Goal: Information Seeking & Learning: Find specific fact

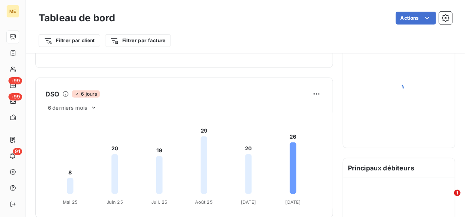
scroll to position [146, 0]
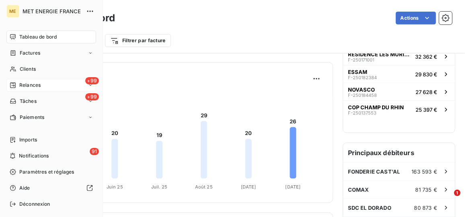
click at [30, 84] on span "Relances" at bounding box center [29, 85] width 21 height 7
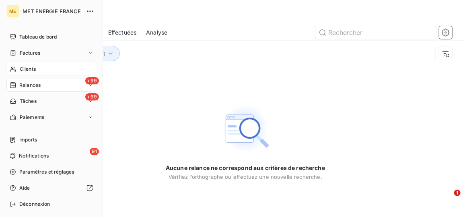
click at [43, 69] on div "Clients" at bounding box center [51, 69] width 90 height 13
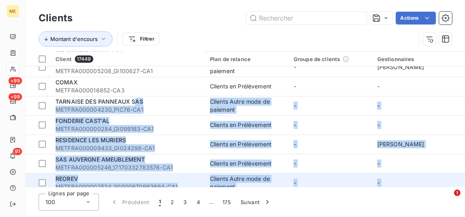
scroll to position [125, 0]
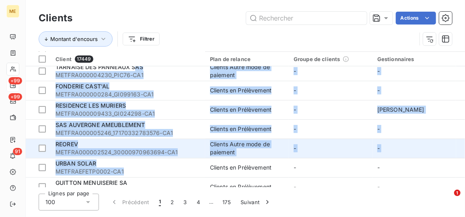
drag, startPoint x: 136, startPoint y: 184, endPoint x: 181, endPoint y: 183, distance: 45.4
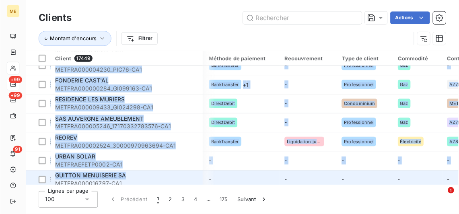
scroll to position [125, 782]
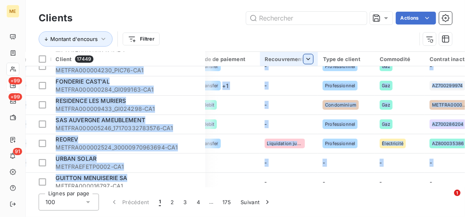
click at [306, 63] on html "ME +99 +99 91 Clients Actions Montant d'encours Filtrer Client 17449 Plan de re…" at bounding box center [232, 108] width 465 height 217
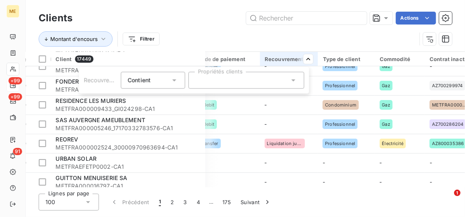
click at [283, 79] on div at bounding box center [246, 80] width 116 height 17
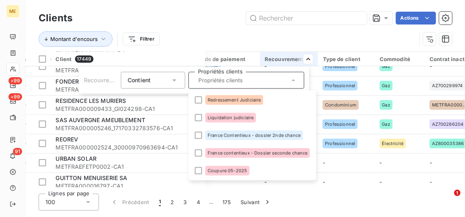
click at [222, 21] on html "ME +99 +99 91 Clients Actions Montant d'encours Filtrer Client 17449 Plan de re…" at bounding box center [232, 108] width 465 height 217
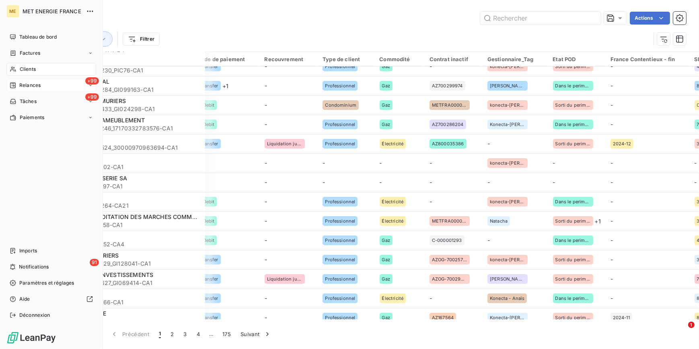
drag, startPoint x: 27, startPoint y: 70, endPoint x: 345, endPoint y: 3, distance: 325.8
click at [27, 70] on span "Clients" at bounding box center [28, 69] width 16 height 7
click at [33, 70] on span "Clients" at bounding box center [28, 69] width 16 height 7
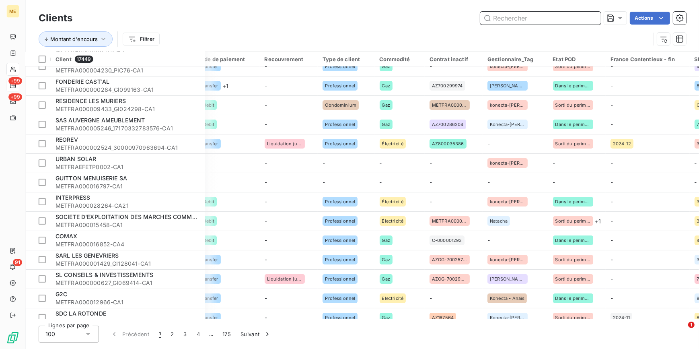
click at [464, 23] on input "text" at bounding box center [540, 18] width 121 height 13
paste input "METFRA000019152"
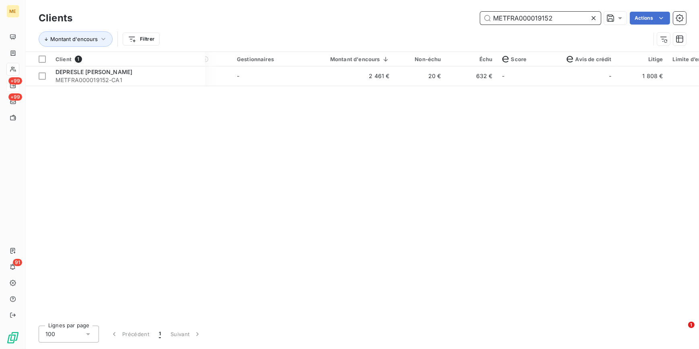
scroll to position [0, 0]
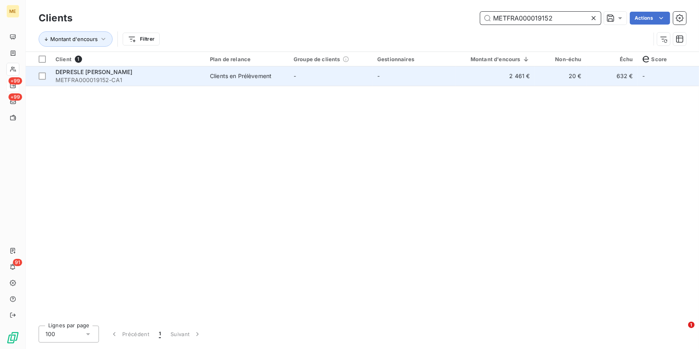
type input "METFRA000019152"
click at [130, 73] on span "DEPRESLE [PERSON_NAME]" at bounding box center [93, 71] width 77 height 7
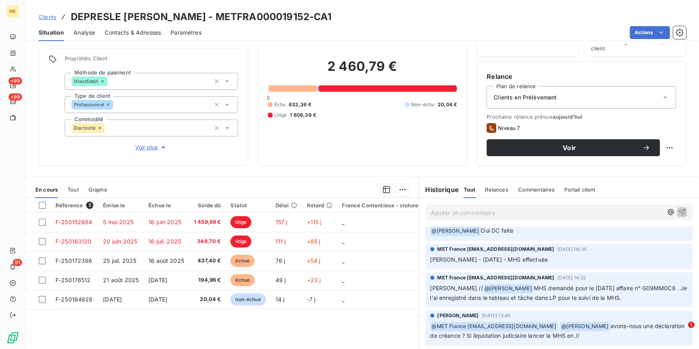
scroll to position [2, 0]
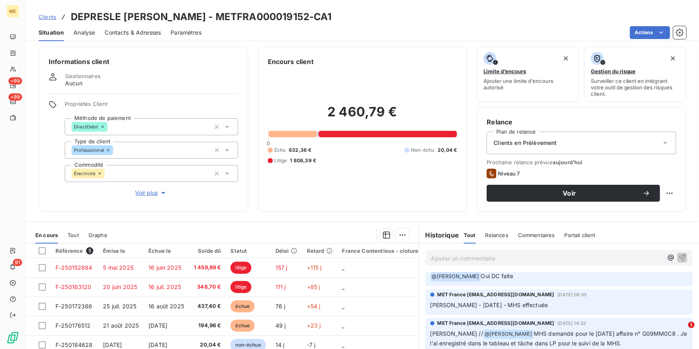
click at [146, 195] on span "Voir plus" at bounding box center [151, 193] width 32 height 8
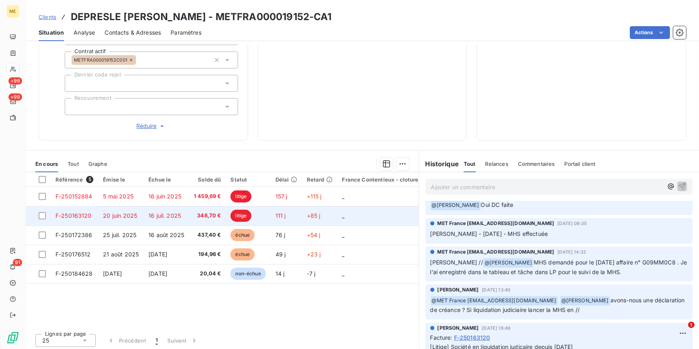
scroll to position [281, 0]
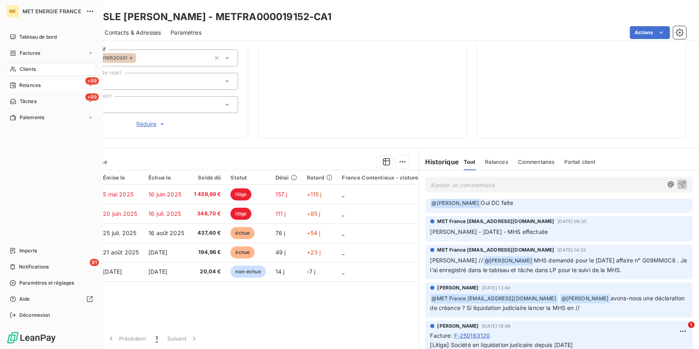
drag, startPoint x: 36, startPoint y: 72, endPoint x: 49, endPoint y: 66, distance: 14.0
click at [36, 72] on div "Clients" at bounding box center [51, 69] width 90 height 13
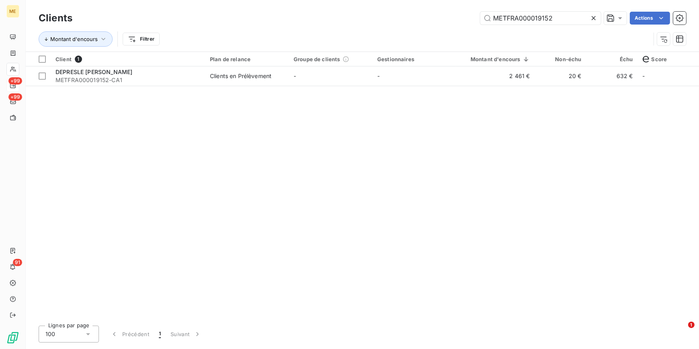
click at [464, 23] on div at bounding box center [594, 18] width 11 height 13
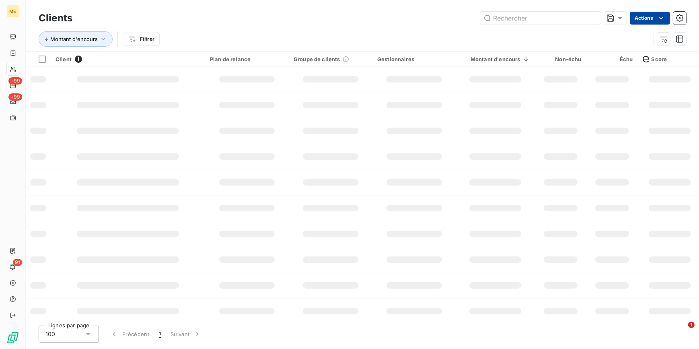
click at [464, 18] on html "ME +99 +99 91 Clients Actions Montant d'encours Filtrer Client 1 Plan de relanc…" at bounding box center [349, 174] width 699 height 349
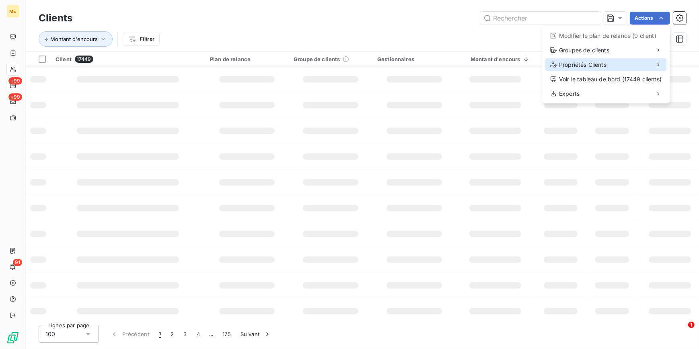
click at [464, 68] on span "Propriétés Clients" at bounding box center [582, 65] width 47 height 8
click at [464, 93] on div "Exports" at bounding box center [605, 93] width 121 height 13
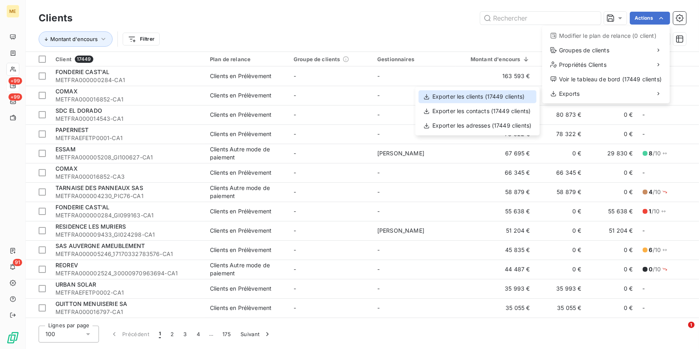
click at [451, 100] on div "Exporter les clients (17449 clients)" at bounding box center [478, 96] width 118 height 13
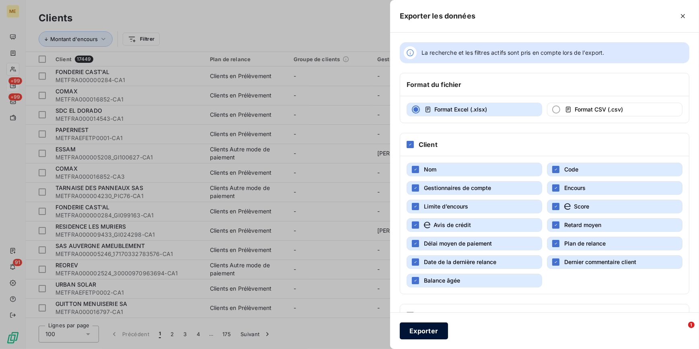
click at [434, 217] on button "Exporter" at bounding box center [424, 330] width 48 height 17
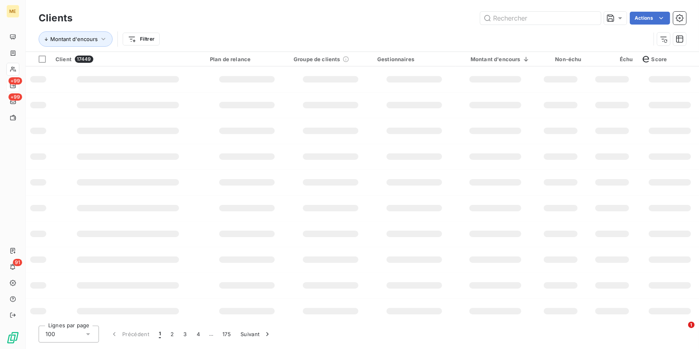
click at [285, 93] on td at bounding box center [247, 105] width 84 height 26
click at [464, 18] on input "text" at bounding box center [540, 18] width 121 height 13
paste input "METFRA000004188_09556874017399-CA1"
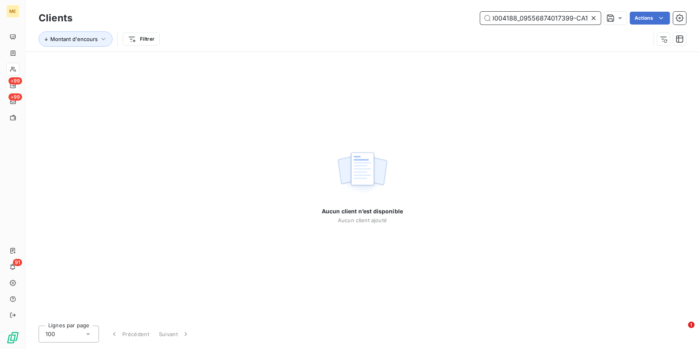
click at [464, 18] on input "METFRA000004188_09556874017399-CA1" at bounding box center [540, 18] width 121 height 13
click at [464, 17] on input "METFRA000004188_09556874017399-CA1" at bounding box center [540, 18] width 121 height 13
drag, startPoint x: 584, startPoint y: 17, endPoint x: 540, endPoint y: 17, distance: 43.8
click at [464, 18] on input "METFRA000004188_09556874017399-CA1" at bounding box center [540, 18] width 121 height 13
click at [464, 17] on input "METFRA000004188_09556874017399-CA1" at bounding box center [540, 18] width 121 height 13
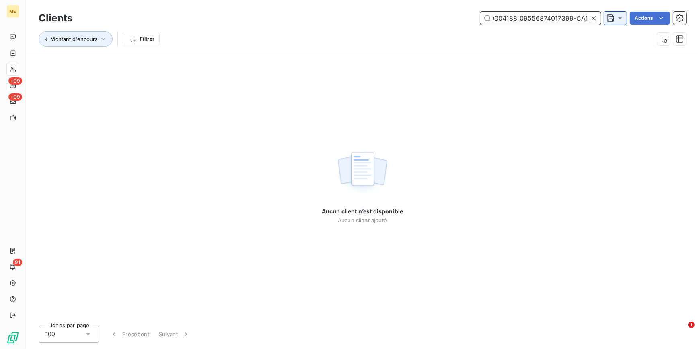
drag, startPoint x: 523, startPoint y: 17, endPoint x: 615, endPoint y: 18, distance: 92.5
click at [464, 18] on input "METFRA000004188_09556874017399-CA1" at bounding box center [540, 18] width 121 height 13
click at [464, 10] on div "Clients METFRA000004188_09556874017399-CA1 Actions" at bounding box center [362, 18] width 647 height 17
click at [464, 16] on input "METFRA000004188_09556874017399-CA1" at bounding box center [540, 18] width 121 height 13
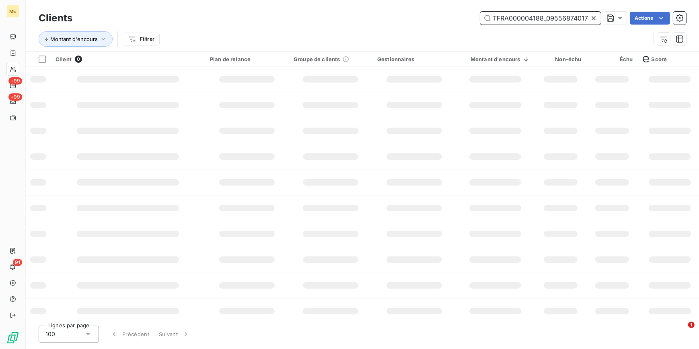
scroll to position [0, 12]
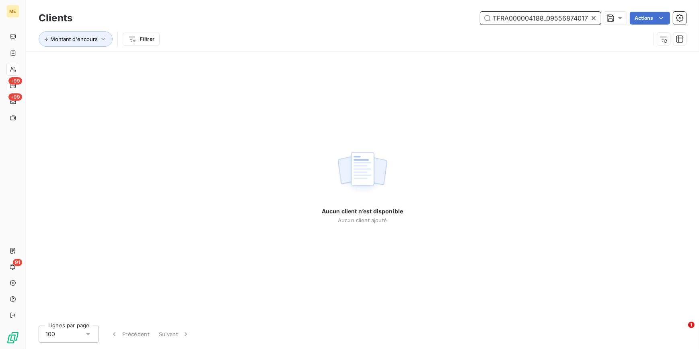
type input "METFRA000004188_09556874017"
click at [464, 16] on icon at bounding box center [593, 18] width 8 height 8
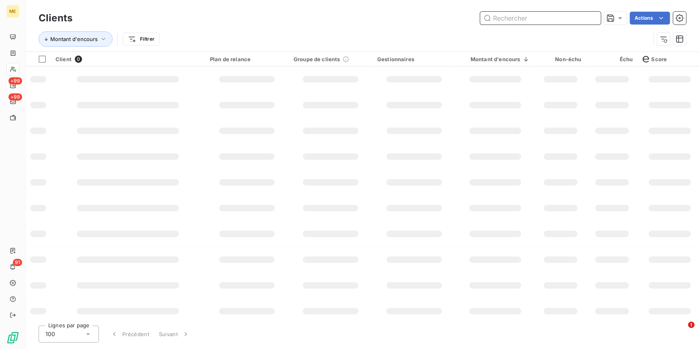
click at [464, 16] on input "text" at bounding box center [540, 18] width 121 height 13
paste input "METFRA000004188_09556874017399-CA1"
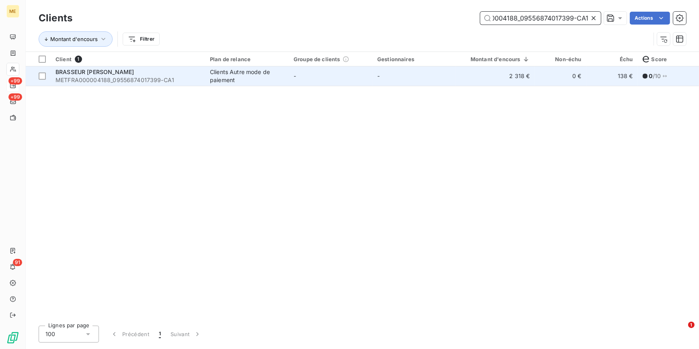
type input "METFRA000004188_09556874017399-CA1"
click at [394, 74] on td "-" at bounding box center [414, 75] width 84 height 19
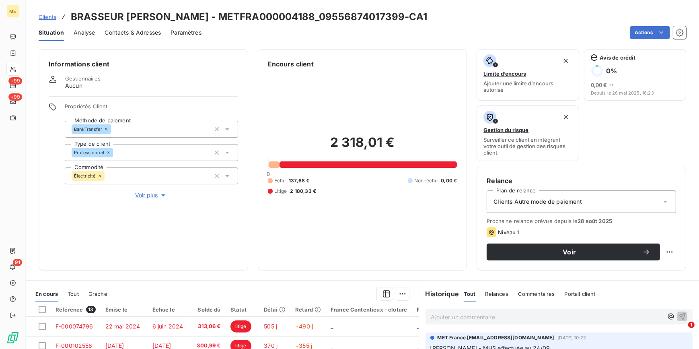
click at [139, 197] on span "Voir plus" at bounding box center [151, 195] width 32 height 8
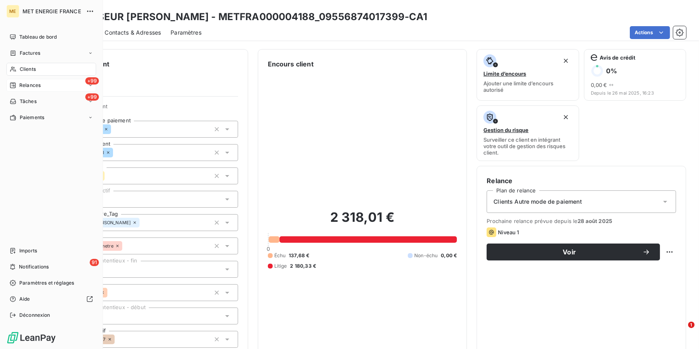
drag, startPoint x: 27, startPoint y: 70, endPoint x: 166, endPoint y: 62, distance: 138.6
click at [27, 70] on span "Clients" at bounding box center [28, 69] width 16 height 7
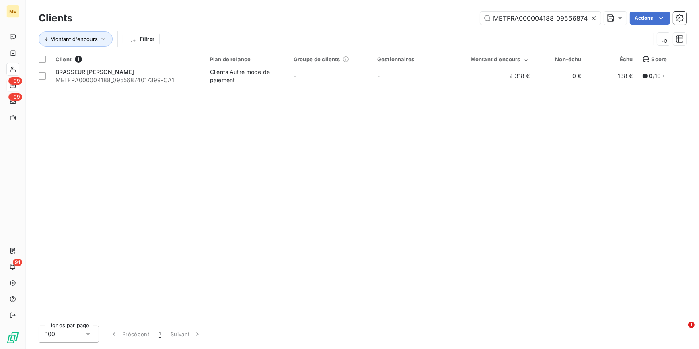
click at [464, 18] on icon at bounding box center [593, 18] width 4 height 4
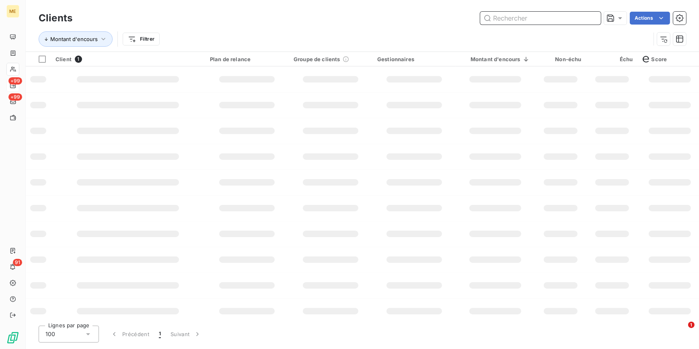
click at [464, 18] on input "text" at bounding box center [540, 18] width 121 height 13
paste input "METFRA000004483_09727206853353-CA1"
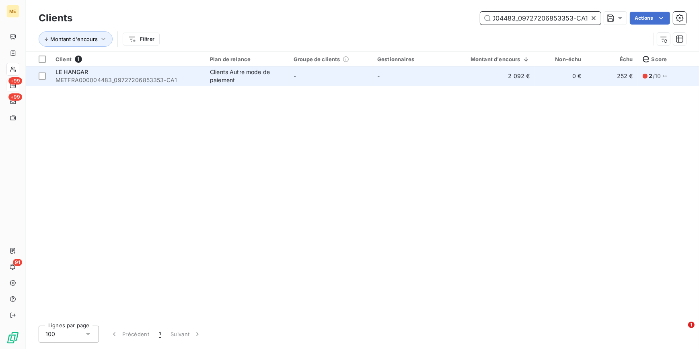
type input "METFRA000004483_09727206853353-CA1"
click at [464, 81] on td "2 092 €" at bounding box center [495, 75] width 79 height 19
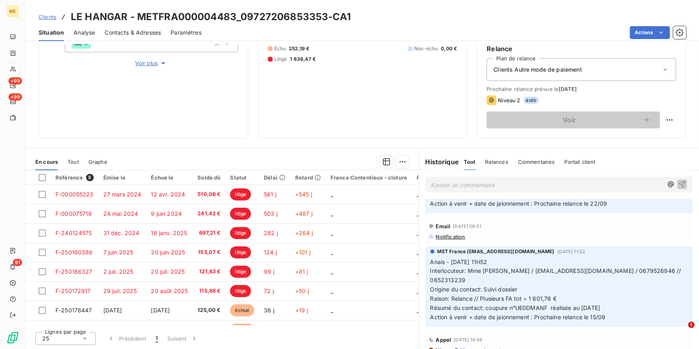
scroll to position [548, 0]
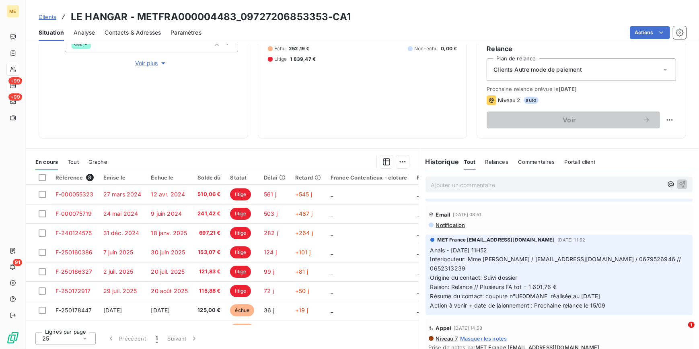
click at [50, 16] on span "Clients" at bounding box center [48, 17] width 18 height 6
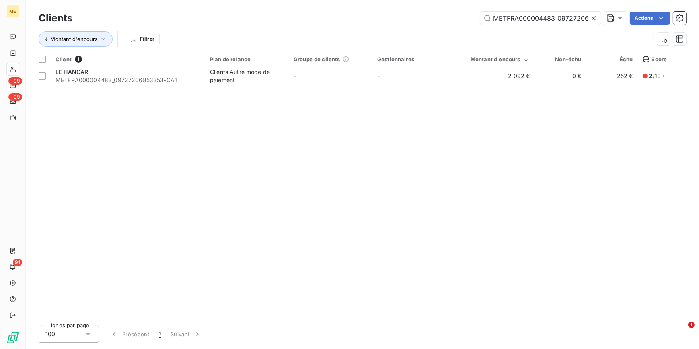
click at [464, 16] on icon at bounding box center [593, 18] width 8 height 8
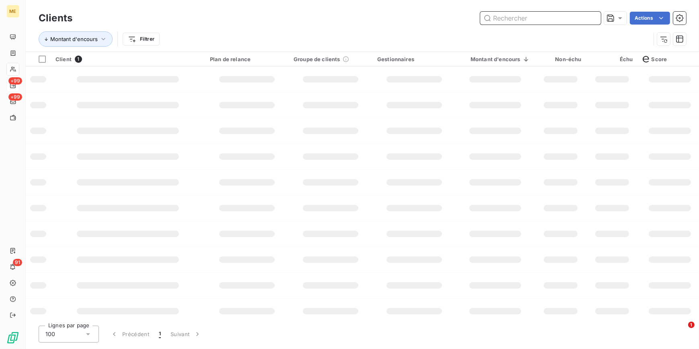
click at [464, 16] on input "text" at bounding box center [540, 18] width 121 height 13
paste input "METFRA000006756_23282199576385-CA1"
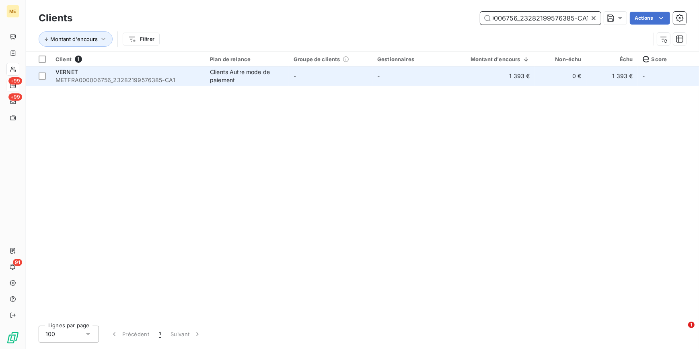
type input "METFRA000006756_23282199576385-CA1"
click at [464, 79] on td "1 393 €" at bounding box center [495, 75] width 79 height 19
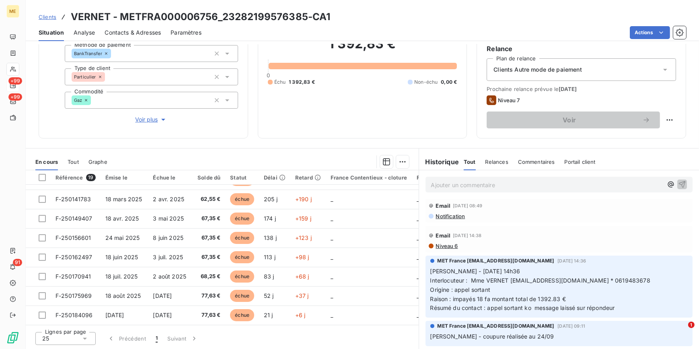
scroll to position [73, 0]
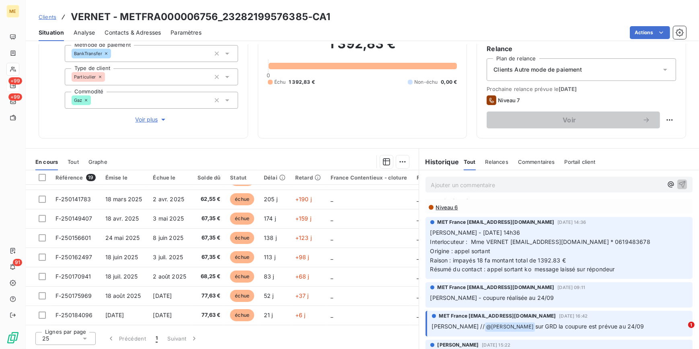
drag, startPoint x: 50, startPoint y: 15, endPoint x: 60, endPoint y: 12, distance: 10.7
click at [50, 15] on span "Clients" at bounding box center [48, 17] width 18 height 6
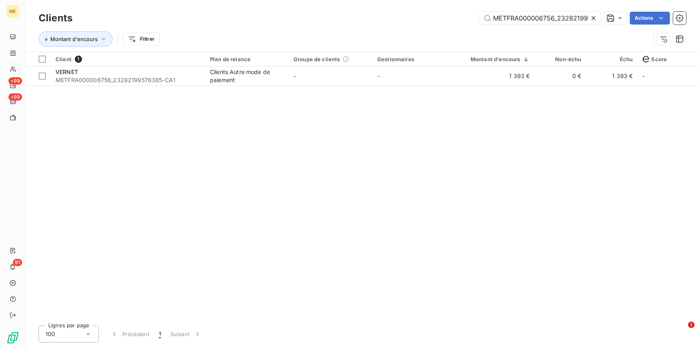
click at [464, 18] on icon at bounding box center [593, 18] width 8 height 8
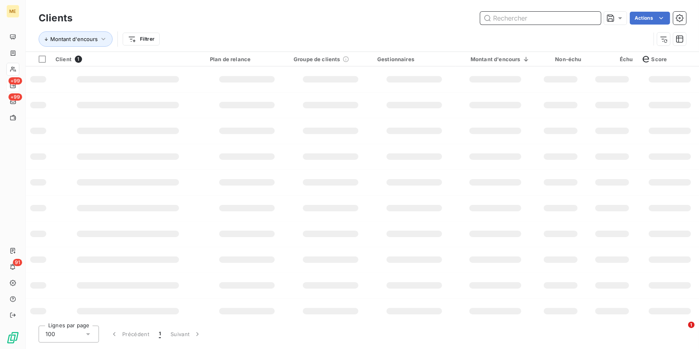
click at [464, 18] on input "text" at bounding box center [540, 18] width 121 height 13
paste input "METFRA000006756_23282199576385-CA1"
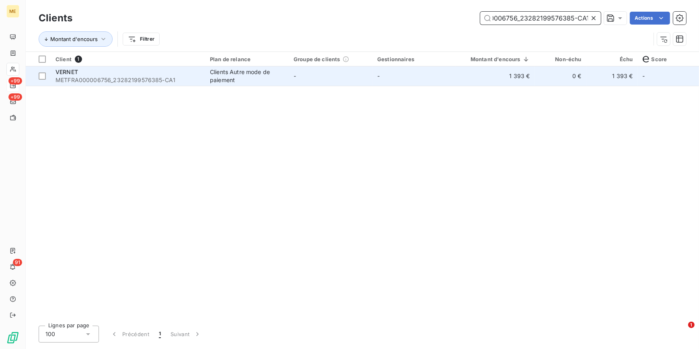
type input "METFRA000006756_23282199576385-CA1"
click at [383, 77] on td "-" at bounding box center [414, 75] width 84 height 19
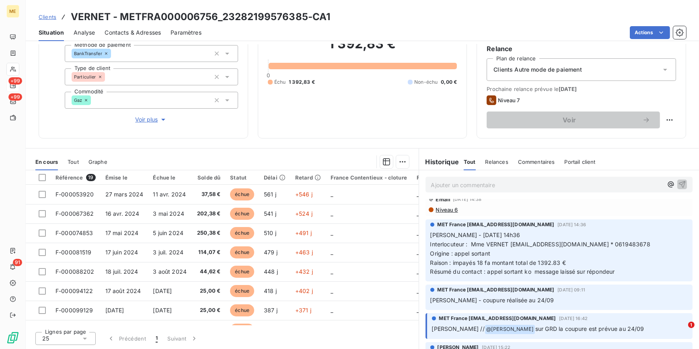
scroll to position [73, 0]
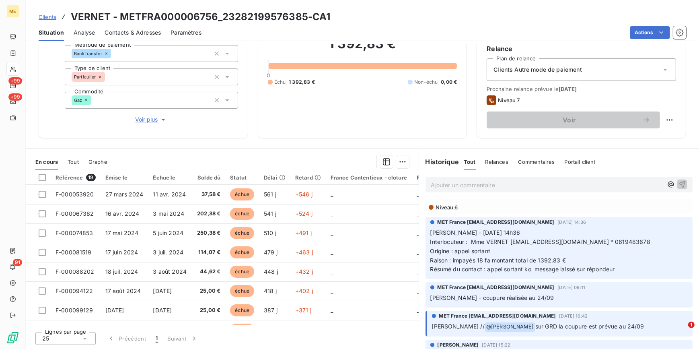
click at [48, 19] on span "Clients" at bounding box center [48, 17] width 18 height 6
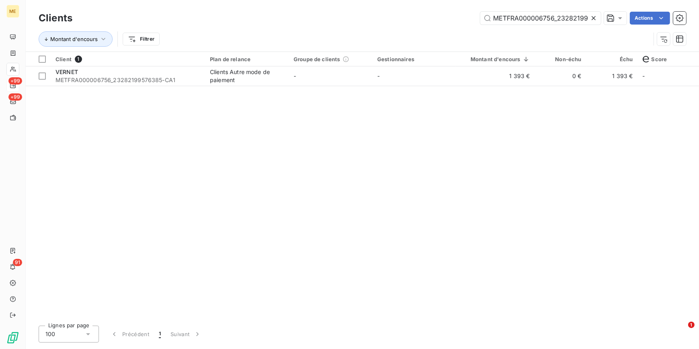
click at [464, 17] on icon at bounding box center [593, 18] width 8 height 8
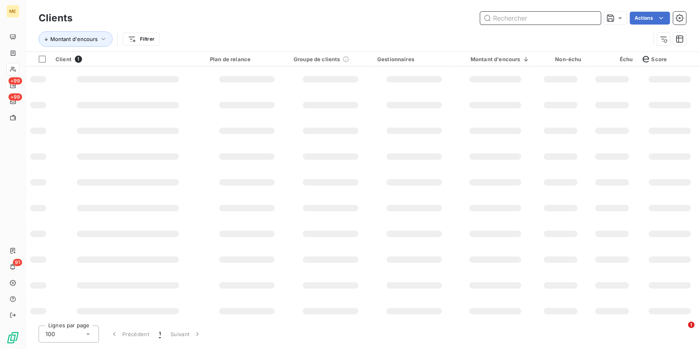
click at [464, 17] on input "text" at bounding box center [540, 18] width 121 height 13
paste input "METFRA000008585_09344862514473-CA1"
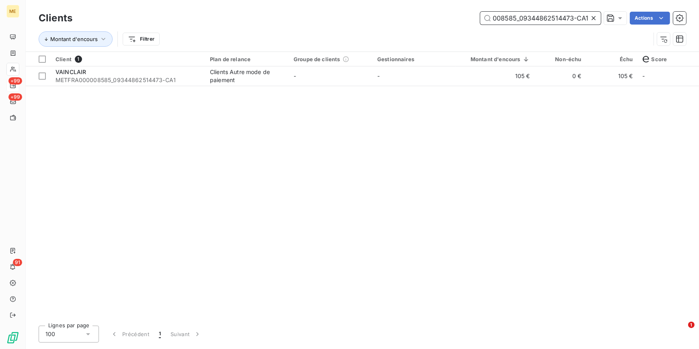
type input "METFRA000008585_09344862514473-CA1"
click at [464, 87] on div "Client 1 Plan de relance Groupe de clients Gestionnaires Montant d'encours Non-…" at bounding box center [362, 185] width 673 height 267
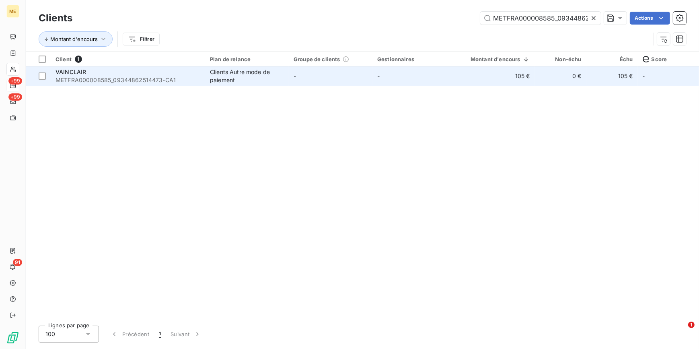
click at [464, 75] on td "105 €" at bounding box center [495, 75] width 79 height 19
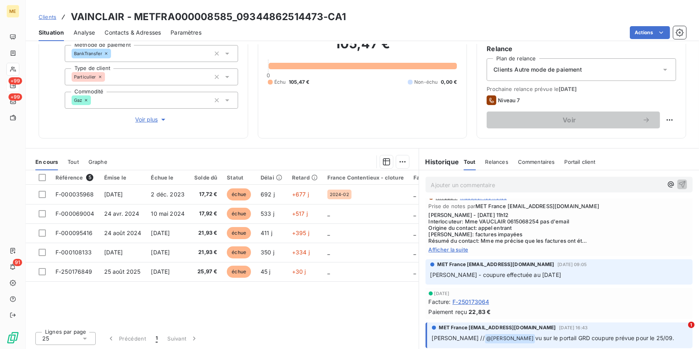
click at [460, 217] on span "Afficher la suite" at bounding box center [559, 249] width 261 height 6
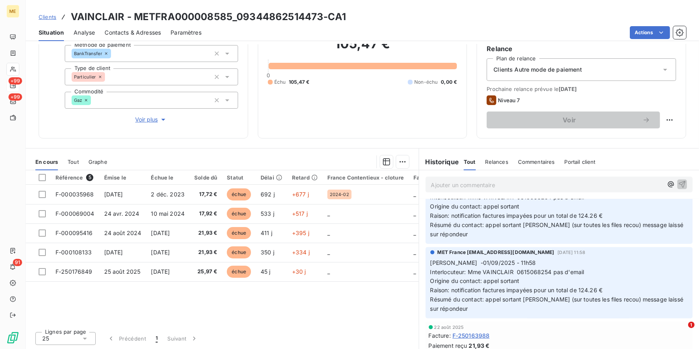
scroll to position [548, 0]
click at [49, 18] on span "Clients" at bounding box center [48, 17] width 18 height 6
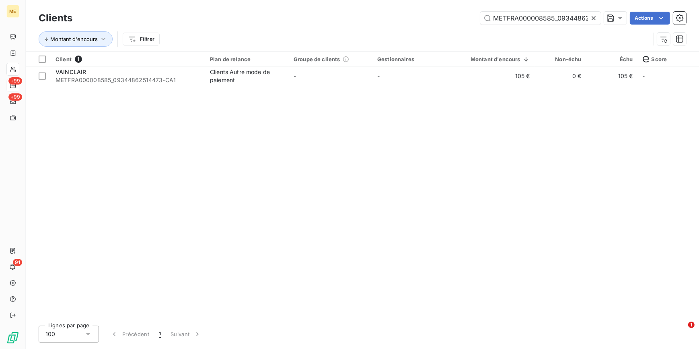
click at [464, 16] on icon at bounding box center [593, 18] width 8 height 8
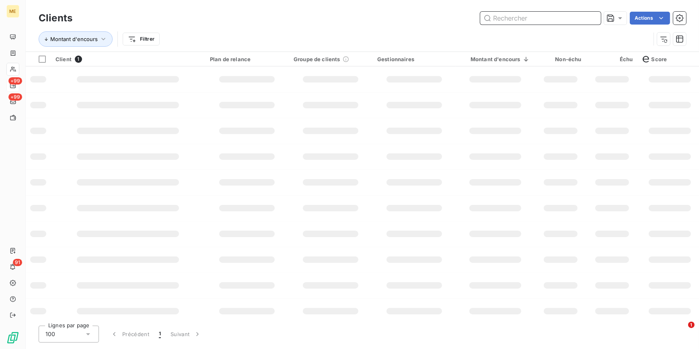
click at [464, 16] on input "text" at bounding box center [540, 18] width 121 height 13
paste input "METFRA000001801_17172792991485-CA1"
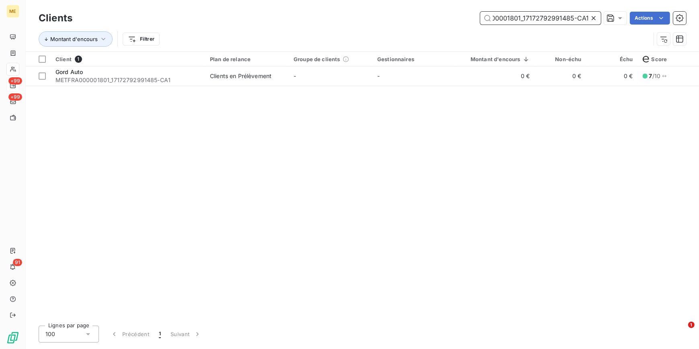
type input "METFRA000001801_17172792991485-CA1"
click at [373, 78] on td "-" at bounding box center [414, 75] width 84 height 19
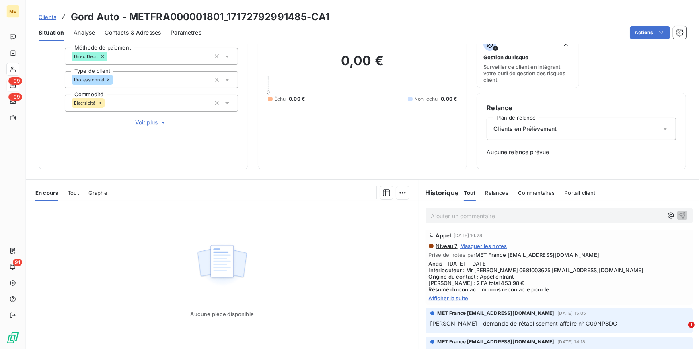
click at [457, 217] on span "Afficher la suite" at bounding box center [559, 298] width 261 height 6
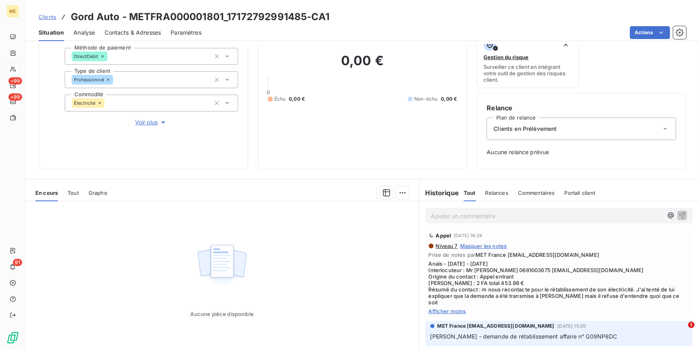
drag, startPoint x: 53, startPoint y: 16, endPoint x: 69, endPoint y: 12, distance: 16.6
click at [53, 16] on span "Clients" at bounding box center [48, 17] width 18 height 6
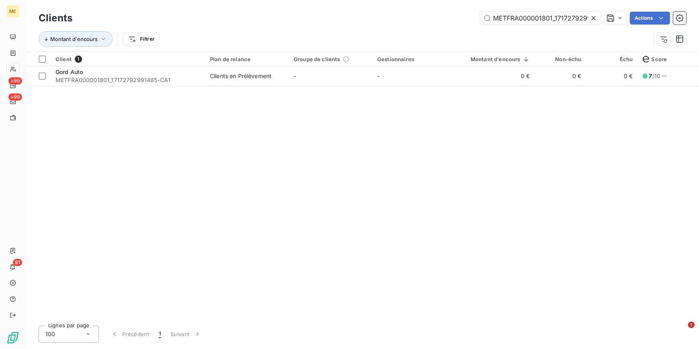
click at [464, 17] on icon at bounding box center [593, 18] width 8 height 8
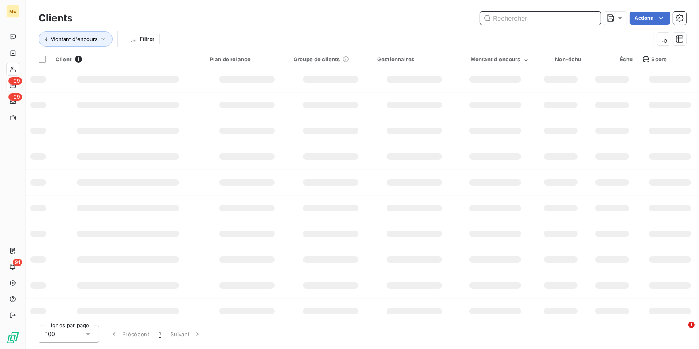
click at [464, 16] on input "text" at bounding box center [540, 18] width 121 height 13
paste input "METFRA000007346_04595803150999-CA1"
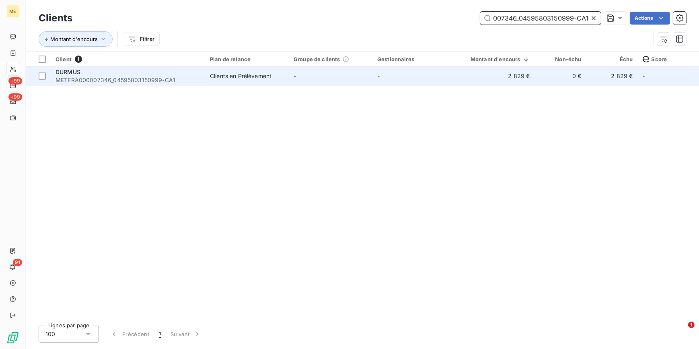
type input "METFRA000007346_04595803150999-CA1"
click at [233, 82] on td "Clients en Prélèvement" at bounding box center [247, 75] width 84 height 19
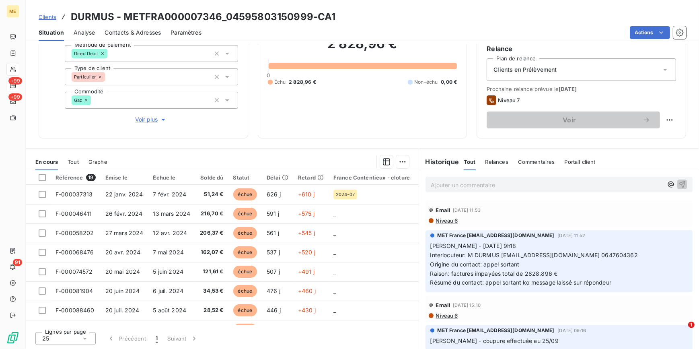
click at [47, 16] on span "Clients" at bounding box center [48, 17] width 18 height 6
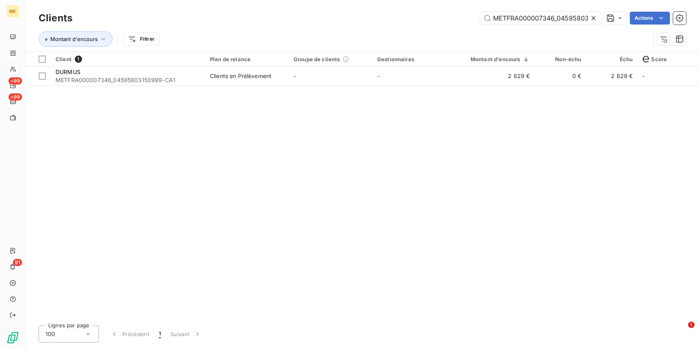
scroll to position [0, 38]
click at [464, 18] on icon at bounding box center [593, 18] width 8 height 8
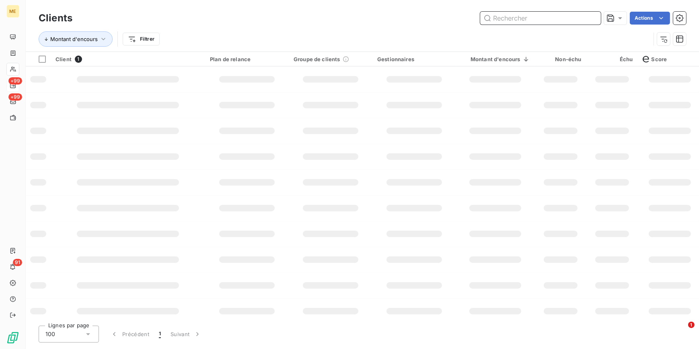
click at [464, 17] on input "text" at bounding box center [540, 18] width 121 height 13
paste input "METFRA000002951_21551953672078-CA1"
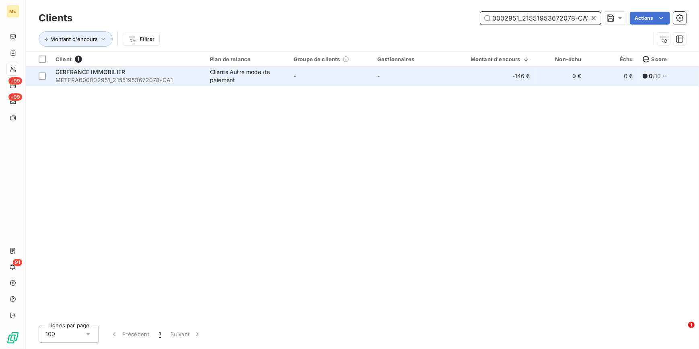
type input "METFRA000002951_21551953672078-CA1"
click at [135, 76] on span "METFRA000002951_21551953672078-CA1" at bounding box center [127, 80] width 145 height 8
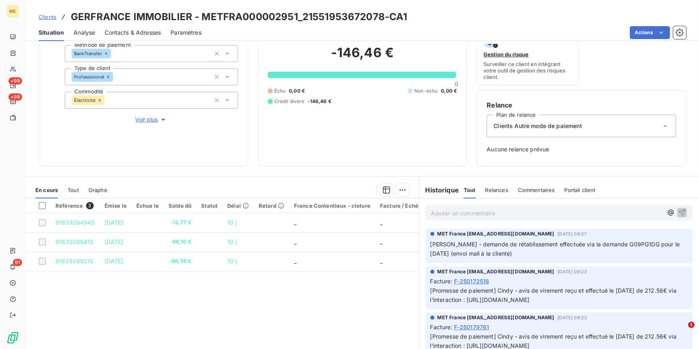
scroll to position [104, 0]
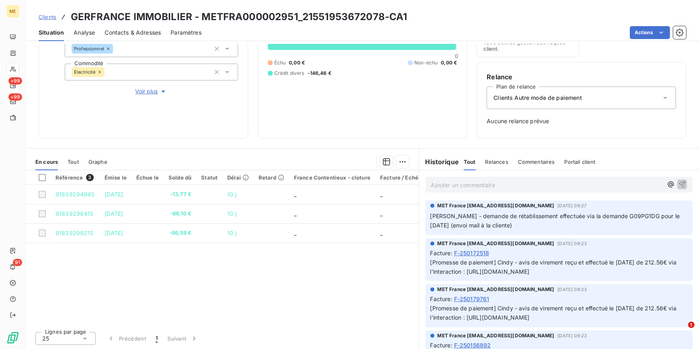
drag, startPoint x: 49, startPoint y: 15, endPoint x: 71, endPoint y: 14, distance: 22.5
click at [49, 15] on span "Clients" at bounding box center [48, 17] width 18 height 6
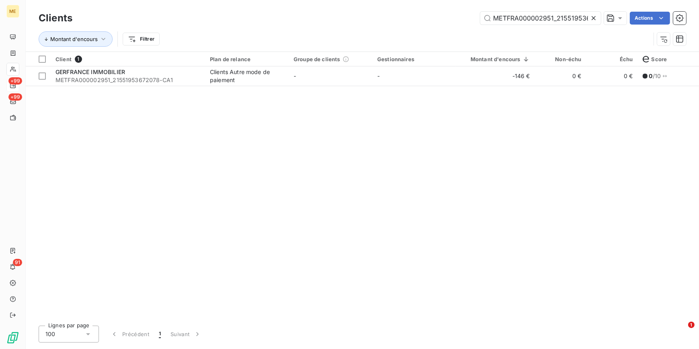
click at [464, 17] on icon at bounding box center [593, 18] width 4 height 4
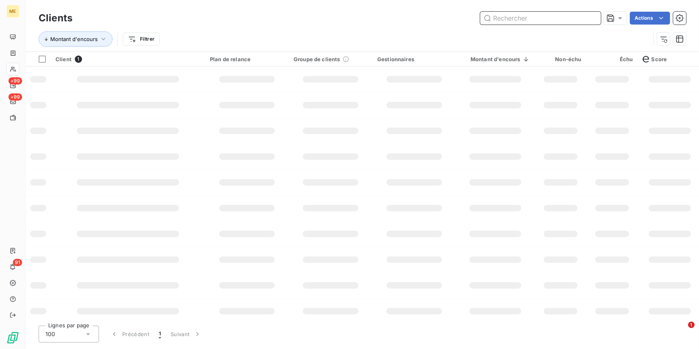
click at [464, 17] on input "text" at bounding box center [540, 18] width 121 height 13
paste input "METFRA000007727_Z1443800000039-CA1"
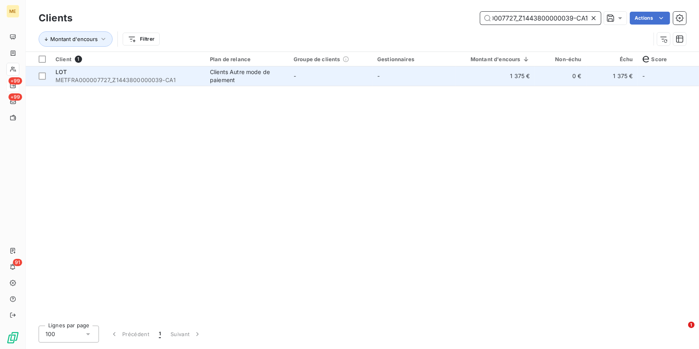
type input "METFRA000007727_Z1443800000039-CA1"
click at [441, 85] on td "-" at bounding box center [414, 75] width 84 height 19
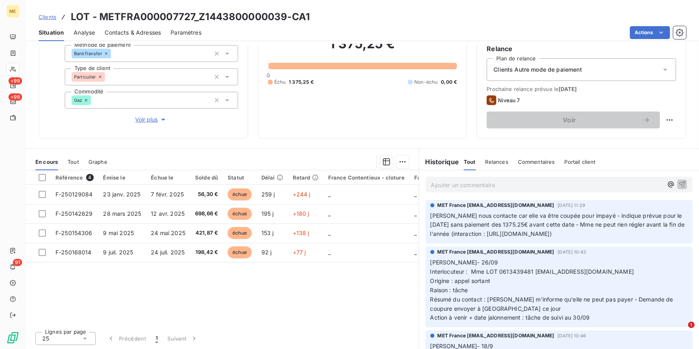
scroll to position [183, 0]
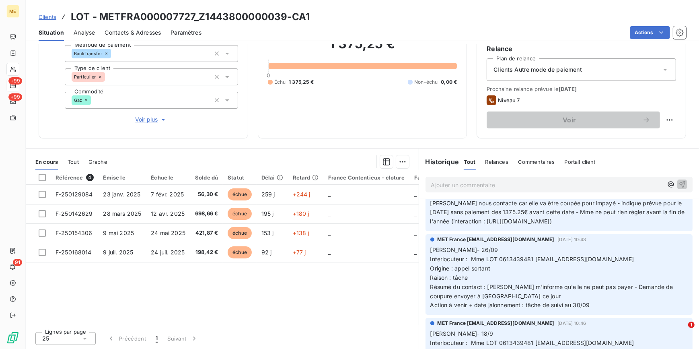
click at [50, 16] on span "Clients" at bounding box center [48, 17] width 18 height 6
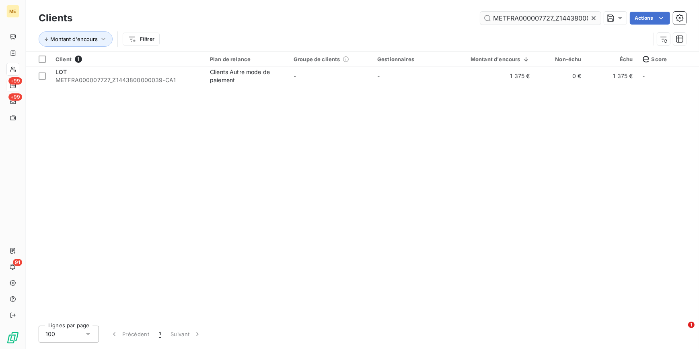
click at [464, 20] on icon at bounding box center [593, 18] width 8 height 8
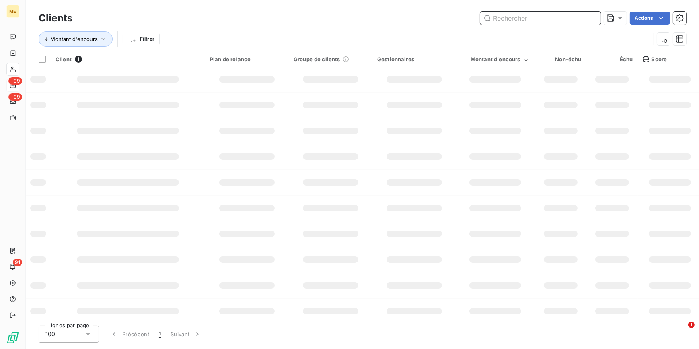
click at [464, 20] on input "text" at bounding box center [540, 18] width 121 height 13
paste input "METFRA000016167_19681041941745-CA1"
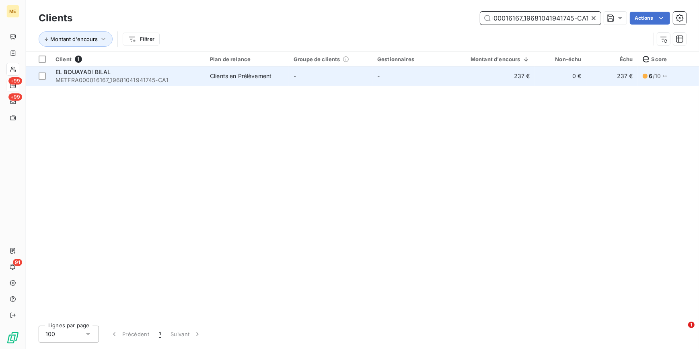
type input "METFRA000016167_19681041941745-CA1"
click at [464, 82] on td "237 €" at bounding box center [495, 75] width 79 height 19
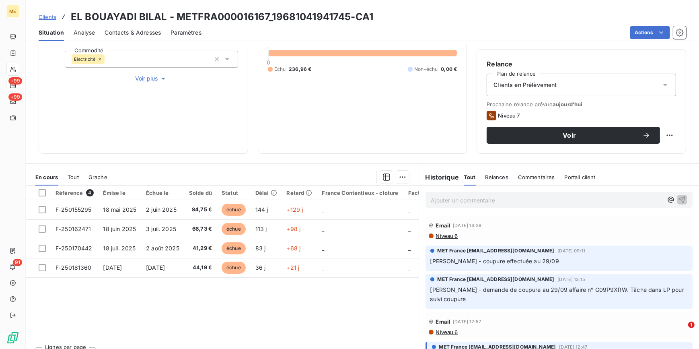
scroll to position [132, 0]
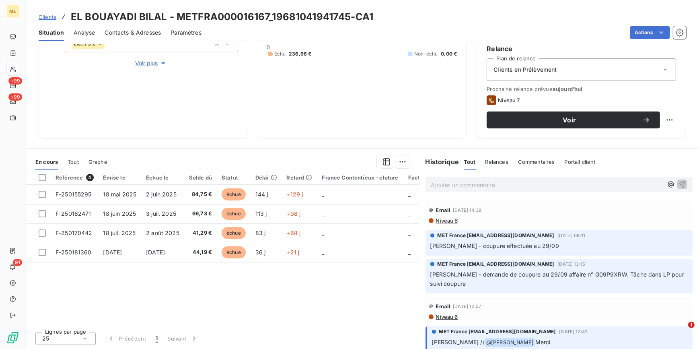
click at [48, 16] on span "Clients" at bounding box center [48, 17] width 18 height 6
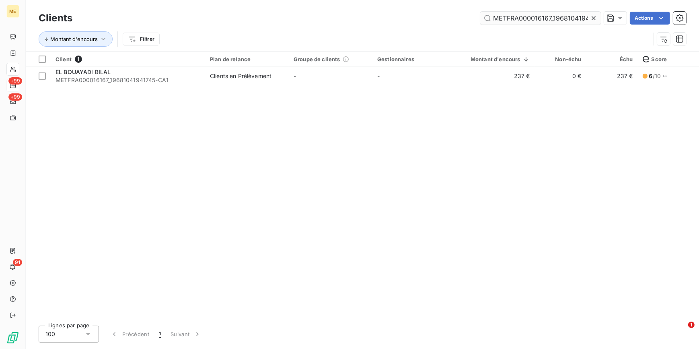
click at [464, 14] on icon at bounding box center [593, 18] width 8 height 8
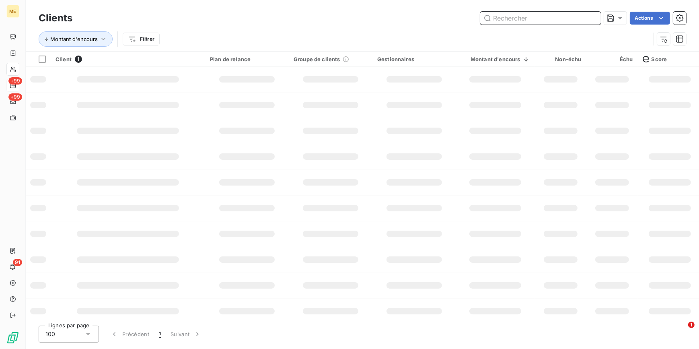
click at [464, 14] on input "text" at bounding box center [540, 18] width 121 height 13
paste input "METFRA000005205_56245930-CA1"
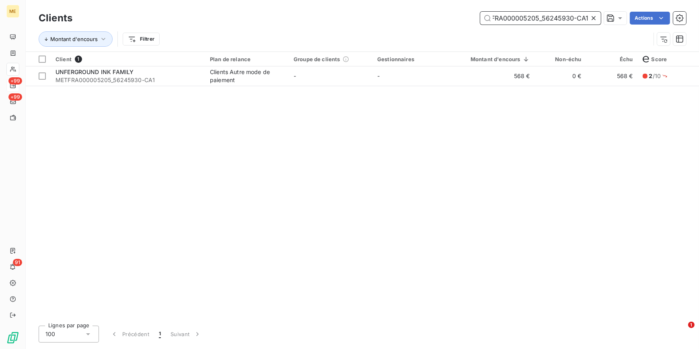
type input "METFRA000005205_56245930-CA1"
click at [464, 86] on div "Client 1 Plan de relance Groupe de clients Gestionnaires Montant d'encours Non-…" at bounding box center [362, 185] width 673 height 267
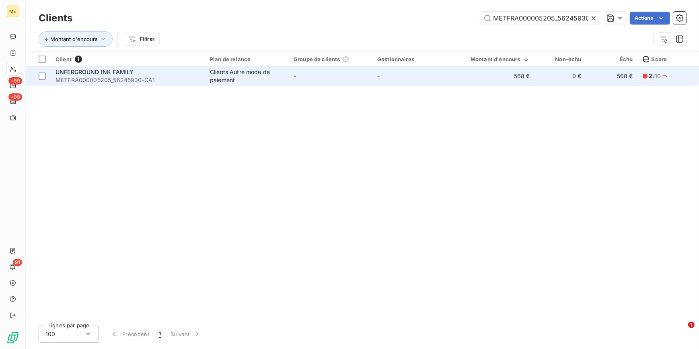
click at [464, 74] on td "568 €" at bounding box center [495, 75] width 79 height 19
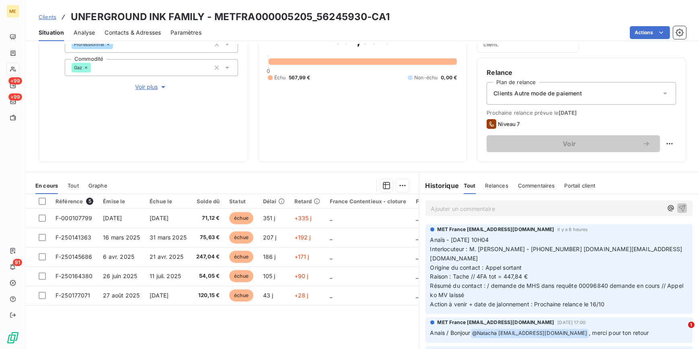
scroll to position [95, 0]
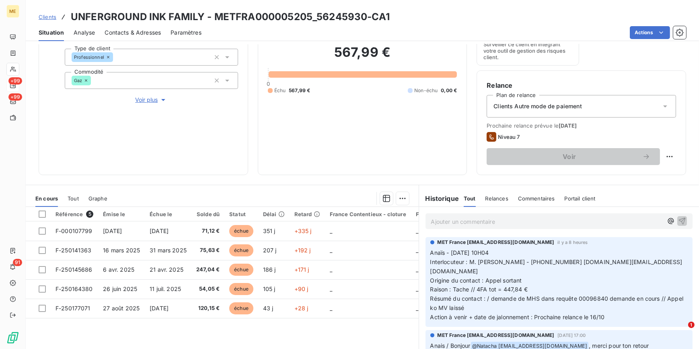
click at [53, 14] on span "Clients" at bounding box center [48, 17] width 18 height 6
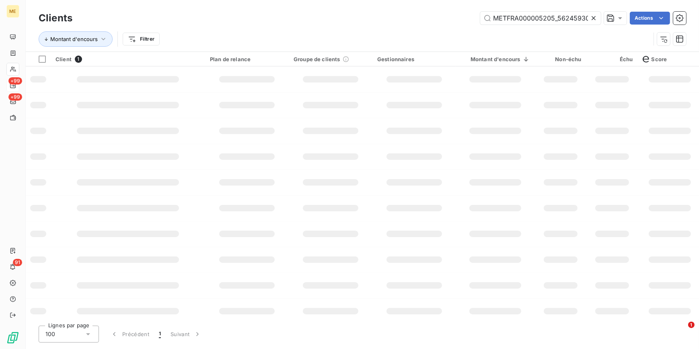
scroll to position [0, 16]
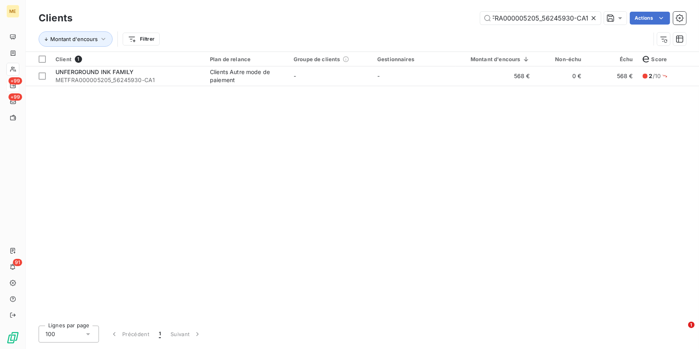
click at [464, 16] on icon at bounding box center [593, 18] width 8 height 8
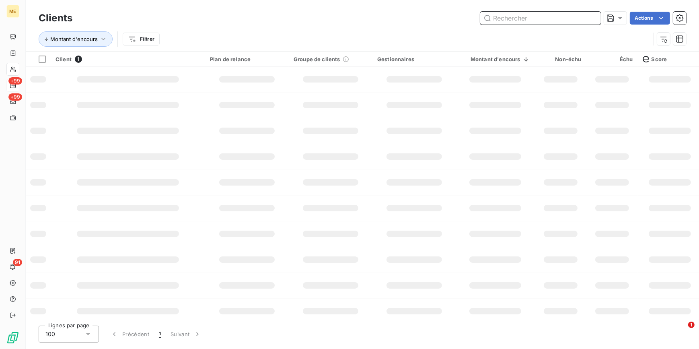
click at [464, 16] on input "text" at bounding box center [540, 18] width 121 height 13
paste input "METFRA000011619_25165701780035-CA1"
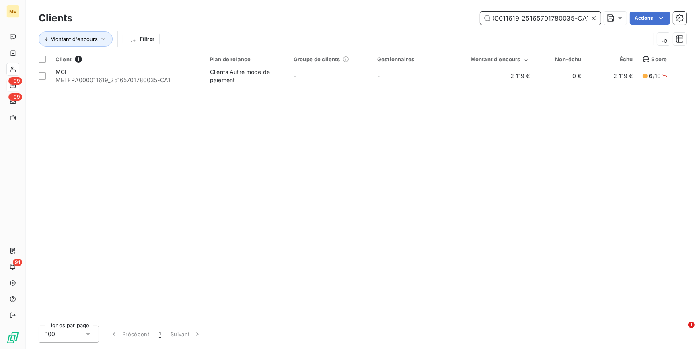
type input "METFRA000011619_25165701780035-CA1"
click at [464, 80] on td "2 119 €" at bounding box center [495, 75] width 79 height 19
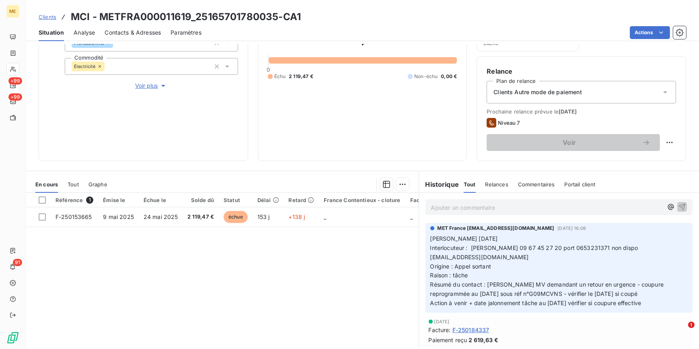
click at [50, 16] on span "Clients" at bounding box center [48, 17] width 18 height 6
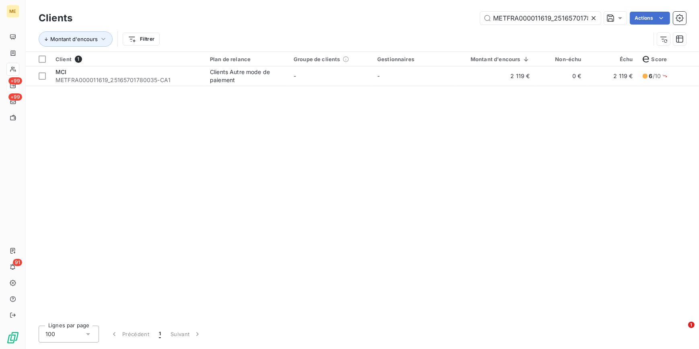
click at [464, 16] on icon at bounding box center [593, 18] width 8 height 8
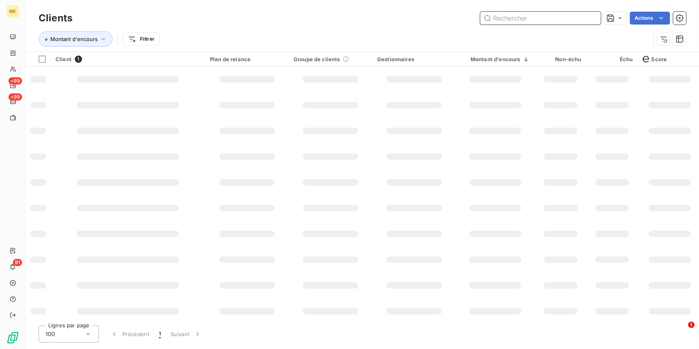
click at [464, 16] on input "text" at bounding box center [540, 18] width 121 height 13
paste input "METFRA000000048_01190738020860-CA1"
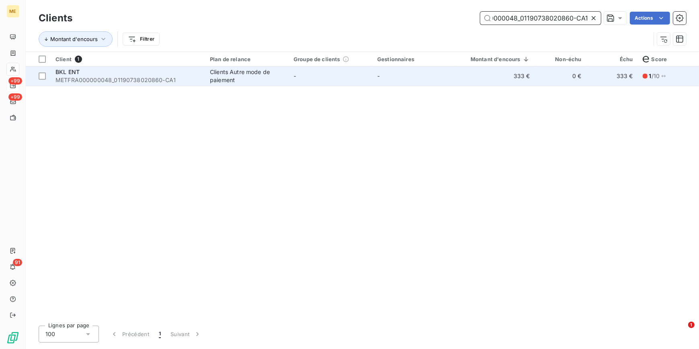
type input "METFRA000000048_01190738020860-CA1"
click at [394, 80] on td "-" at bounding box center [414, 75] width 84 height 19
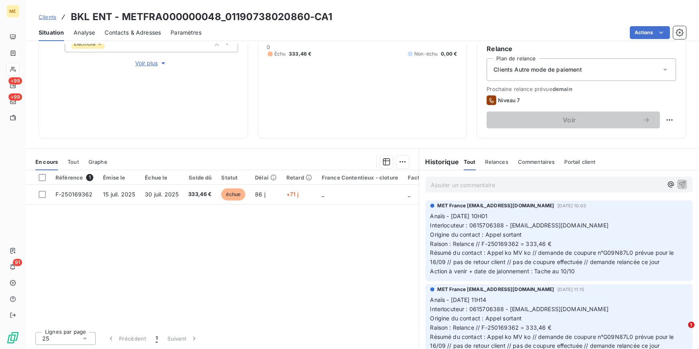
click at [41, 16] on span "Clients" at bounding box center [48, 17] width 18 height 6
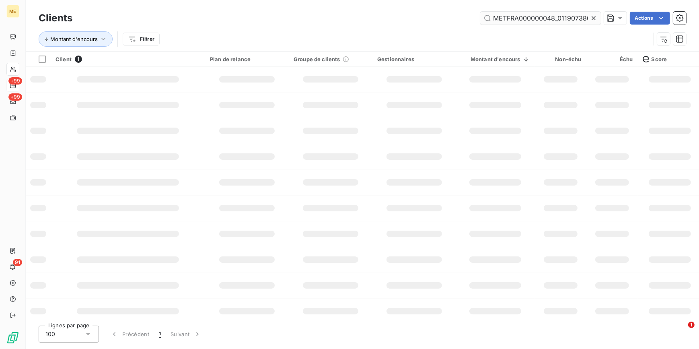
scroll to position [0, 37]
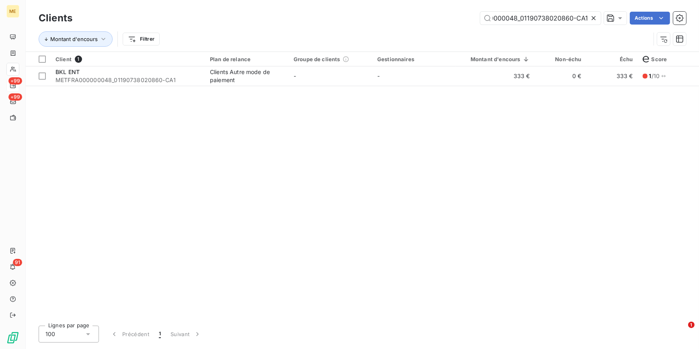
click at [464, 20] on icon at bounding box center [593, 18] width 8 height 8
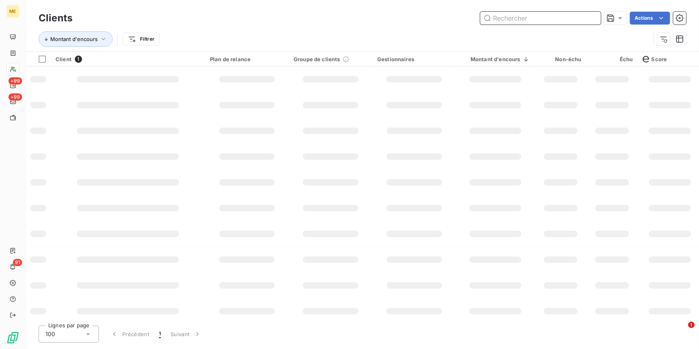
click at [464, 18] on input "text" at bounding box center [540, 18] width 121 height 13
paste input "METFRA000020656-CA1"
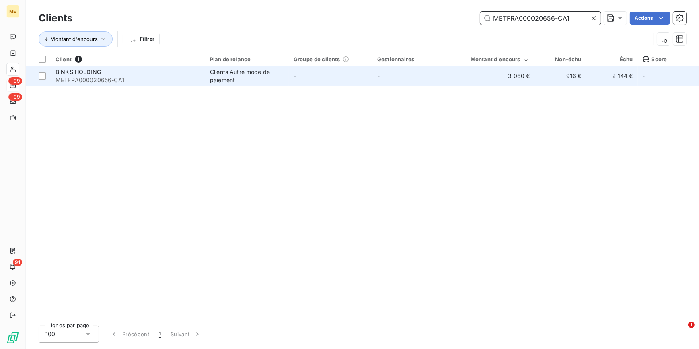
type input "METFRA000020656-CA1"
click at [464, 82] on td "3 060 €" at bounding box center [495, 75] width 79 height 19
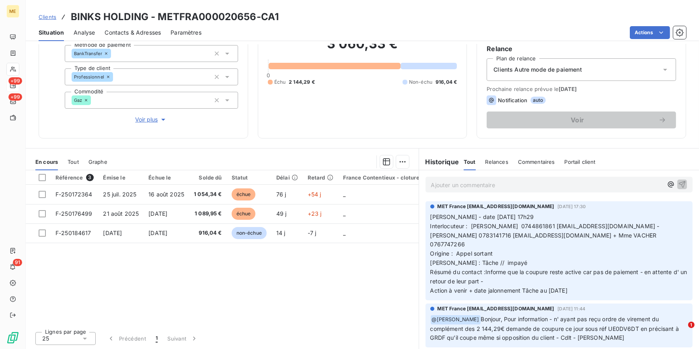
scroll to position [146, 0]
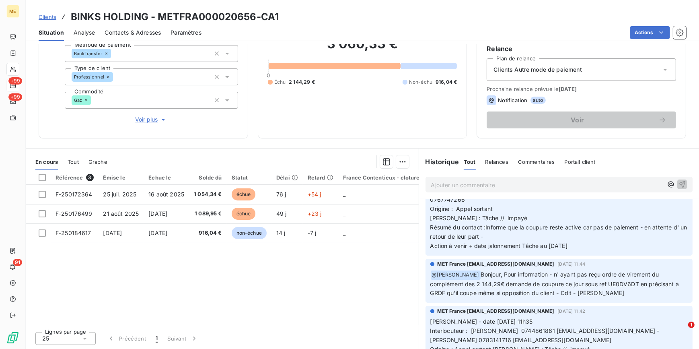
click at [52, 16] on span "Clients" at bounding box center [48, 17] width 18 height 6
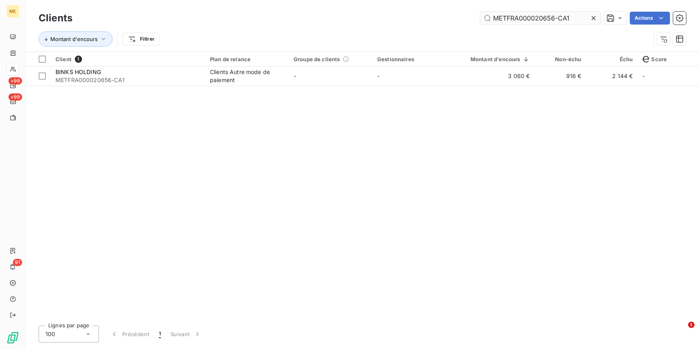
click at [464, 16] on div at bounding box center [594, 18] width 11 height 13
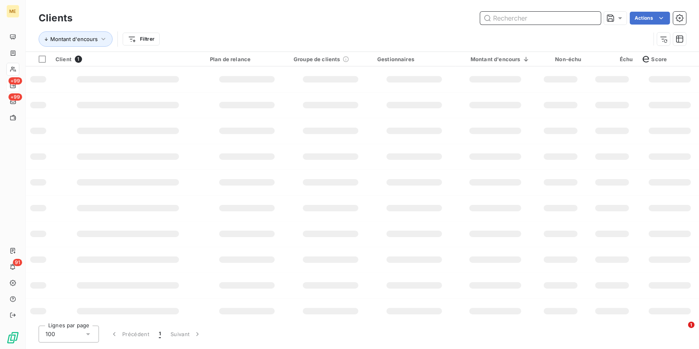
click at [464, 16] on input "text" at bounding box center [540, 18] width 121 height 13
paste input "METFRA000004850_02467149041898-CA1"
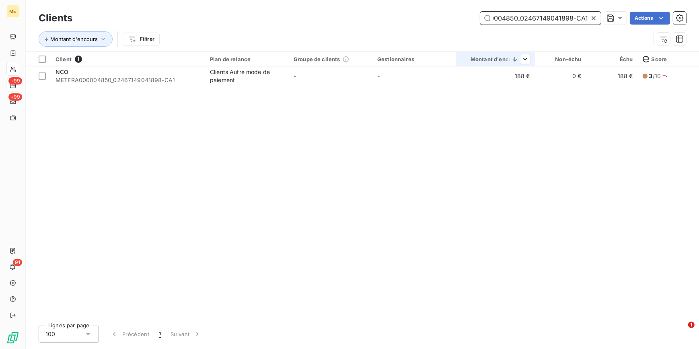
type input "METFRA000004850_02467149041898-CA1"
click at [464, 66] on div at bounding box center [495, 66] width 79 height 0
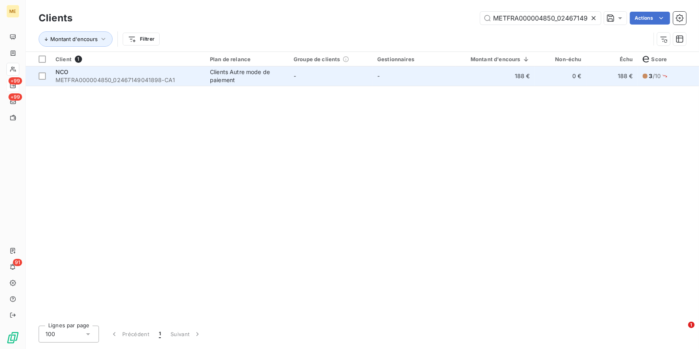
click at [464, 76] on td "188 €" at bounding box center [495, 75] width 79 height 19
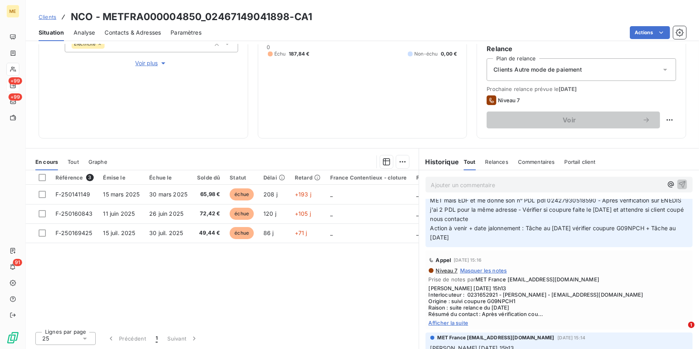
scroll to position [73, 0]
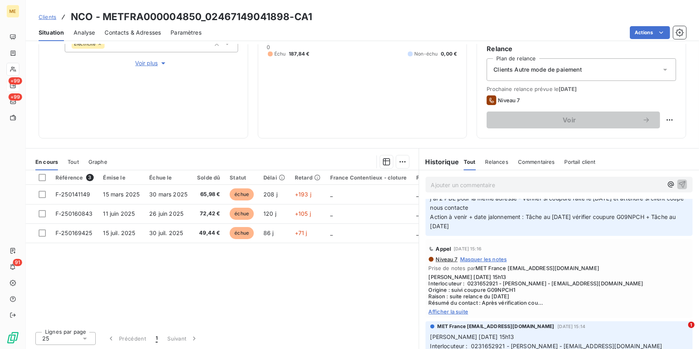
click at [442, 217] on span "Afficher la suite" at bounding box center [559, 311] width 261 height 6
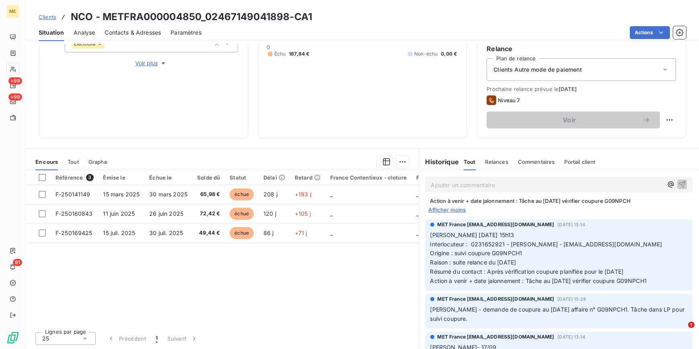
scroll to position [219, 0]
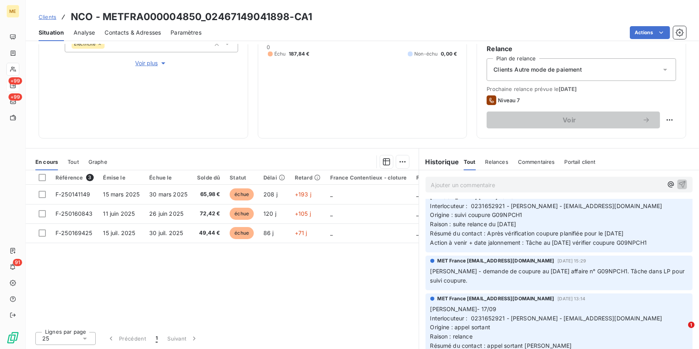
click at [48, 16] on span "Clients" at bounding box center [48, 17] width 18 height 6
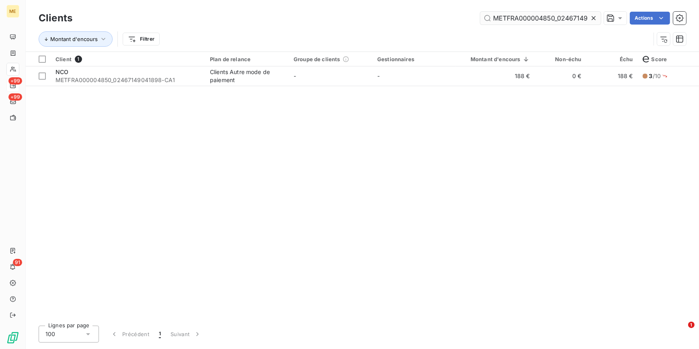
click at [464, 18] on icon at bounding box center [593, 18] width 8 height 8
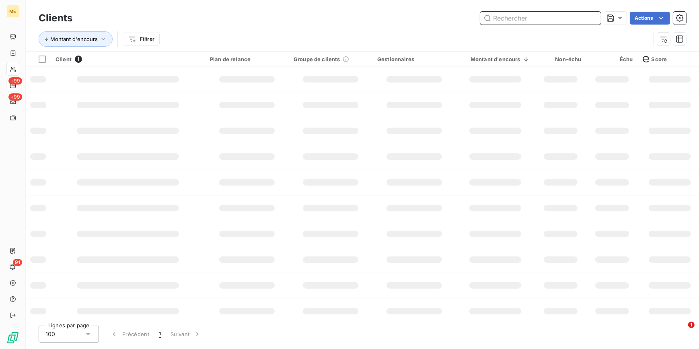
click at [464, 19] on input "text" at bounding box center [540, 18] width 121 height 13
paste input "METFRA000007052_22565412309430-CA1"
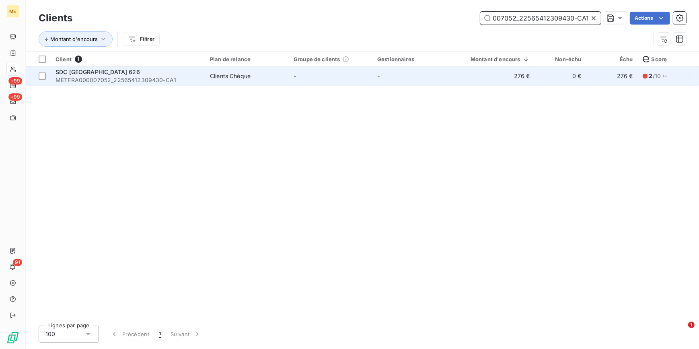
type input "METFRA000007052_22565412309430-CA1"
click at [391, 75] on td "-" at bounding box center [414, 75] width 84 height 19
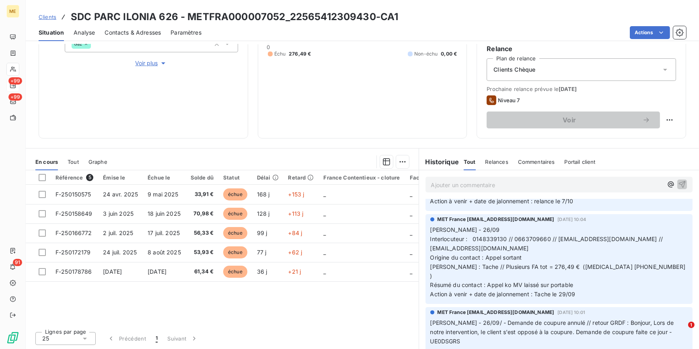
scroll to position [329, 0]
click at [46, 16] on span "Clients" at bounding box center [48, 17] width 18 height 6
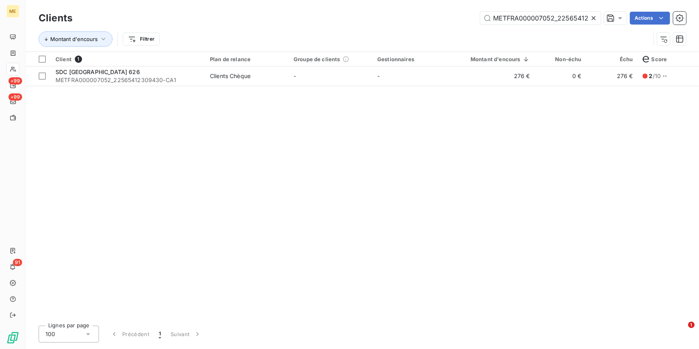
click at [464, 14] on icon at bounding box center [593, 18] width 8 height 8
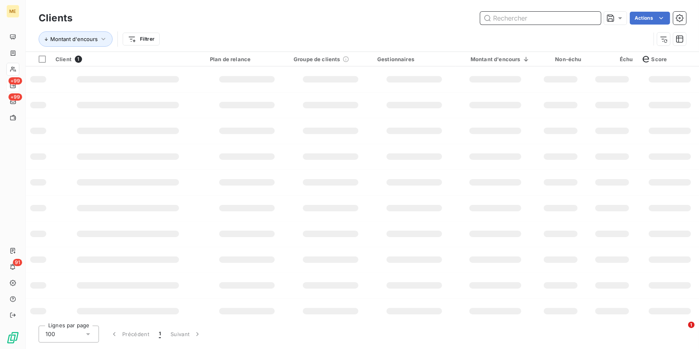
click at [464, 18] on input "text" at bounding box center [540, 18] width 121 height 13
paste input "METFRA000004084_06473516627395-CA1"
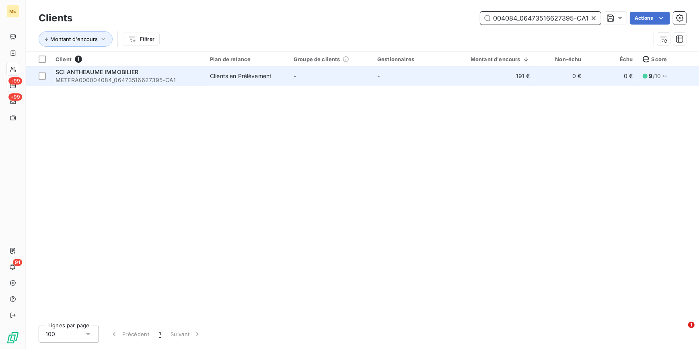
type input "METFRA000004084_06473516627395-CA1"
click at [464, 80] on td "191 €" at bounding box center [495, 75] width 79 height 19
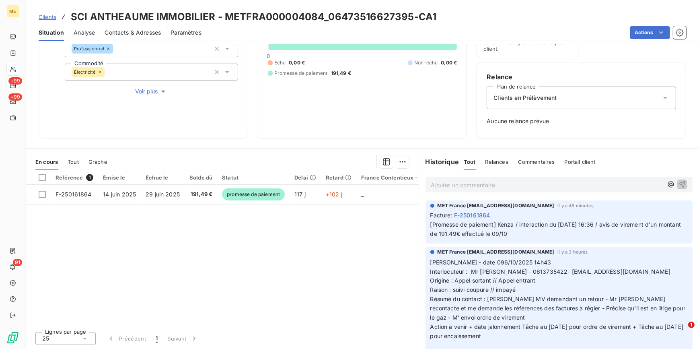
drag, startPoint x: 45, startPoint y: 16, endPoint x: 78, endPoint y: 12, distance: 32.8
click at [45, 16] on span "Clients" at bounding box center [48, 17] width 18 height 6
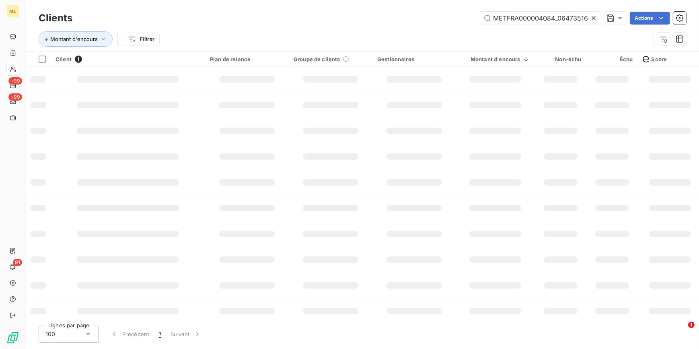
scroll to position [0, 38]
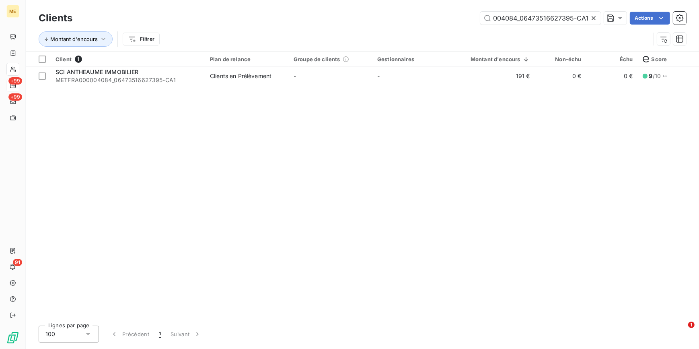
click at [464, 20] on icon at bounding box center [593, 18] width 8 height 8
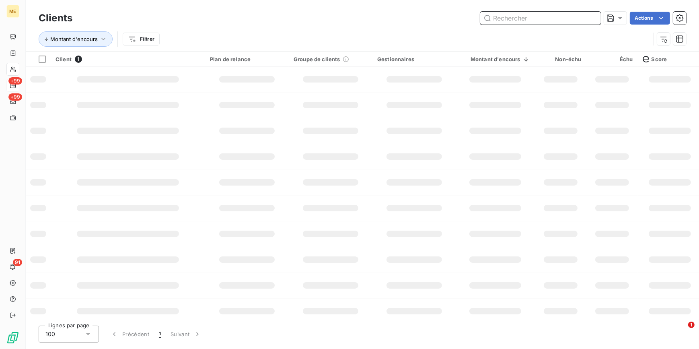
click at [464, 20] on input "text" at bounding box center [540, 18] width 121 height 13
paste input "METFRA000006311_50089236144941-CA1"
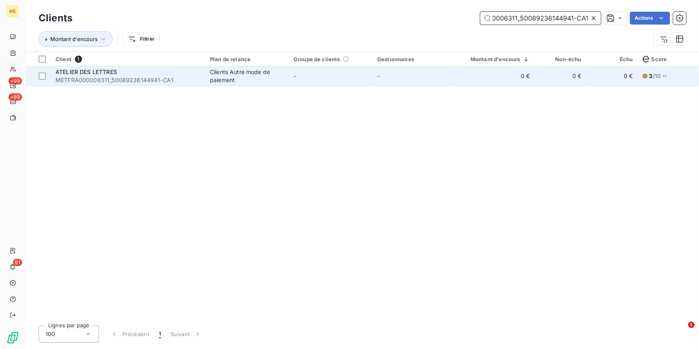
type input "METFRA000006311_50089236144941-CA1"
click at [381, 75] on td "-" at bounding box center [414, 75] width 84 height 19
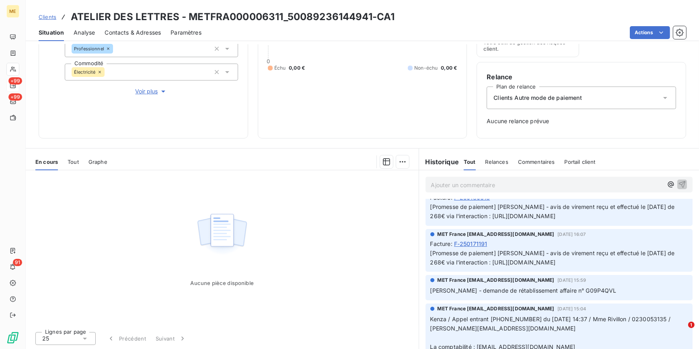
scroll to position [109, 0]
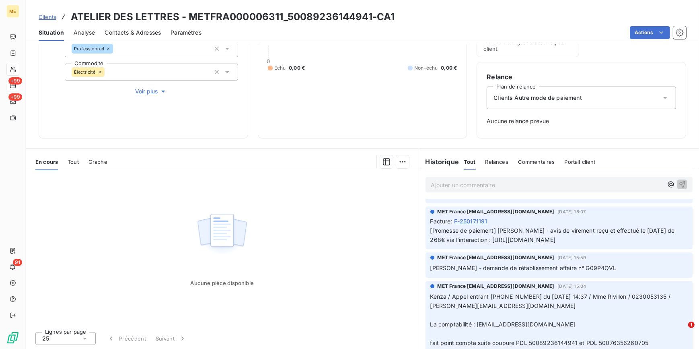
click at [48, 16] on span "Clients" at bounding box center [48, 17] width 18 height 6
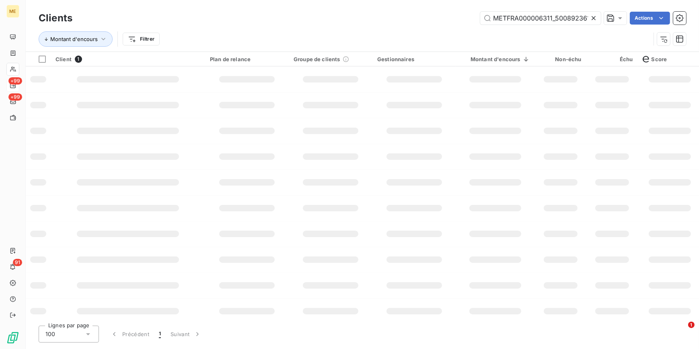
scroll to position [0, 35]
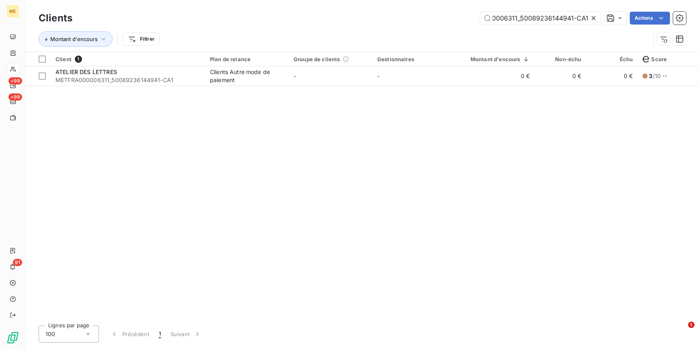
click at [464, 17] on icon at bounding box center [593, 18] width 8 height 8
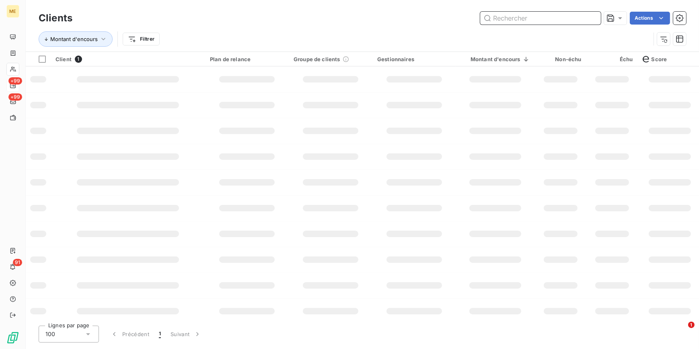
click at [464, 17] on input "text" at bounding box center [540, 18] width 121 height 13
paste input "METFRA000006311_50076356260705-CA1"
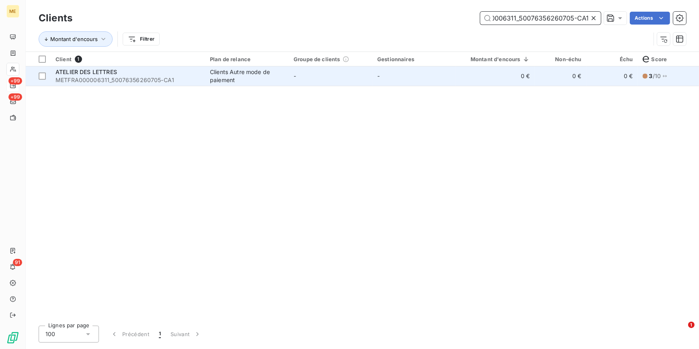
type input "METFRA000006311_50076356260705-CA1"
click at [440, 82] on td "-" at bounding box center [414, 75] width 84 height 19
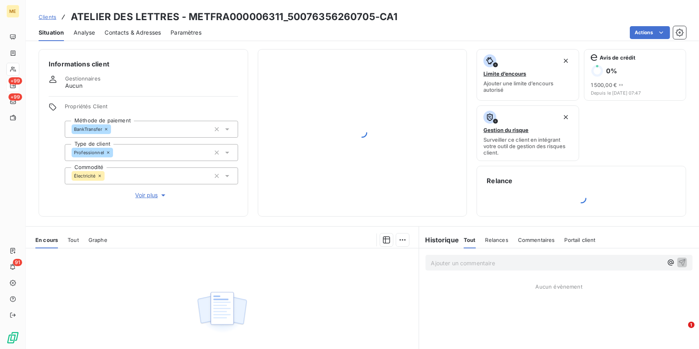
scroll to position [78, 0]
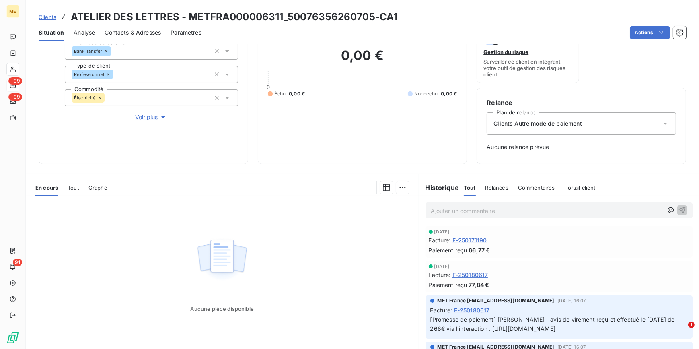
click at [44, 16] on span "Clients" at bounding box center [48, 17] width 18 height 6
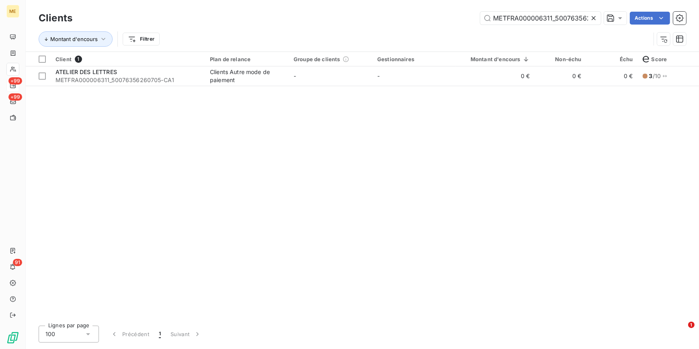
click at [464, 21] on icon at bounding box center [593, 18] width 8 height 8
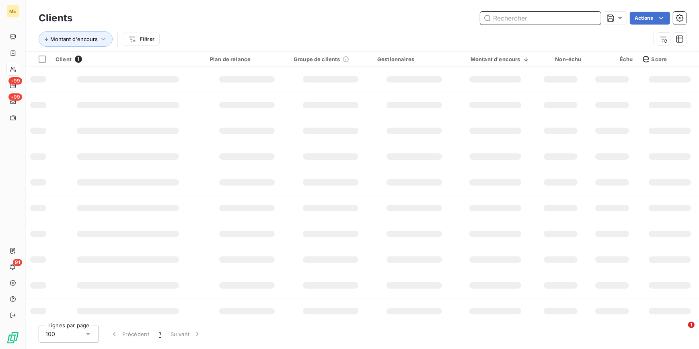
click at [464, 20] on input "text" at bounding box center [540, 18] width 121 height 13
paste input "METFRA000005440_GI115769-CA1"
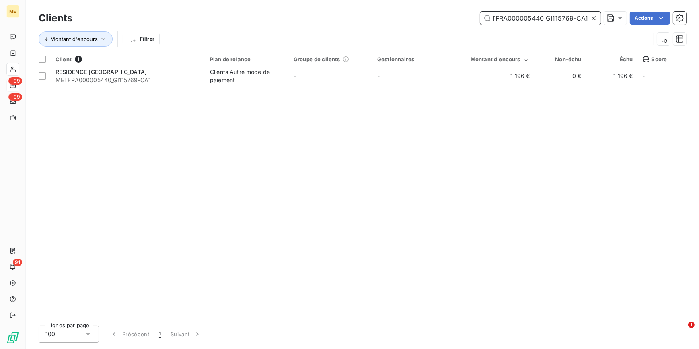
type input "METFRA000005440_GI115769-CA1"
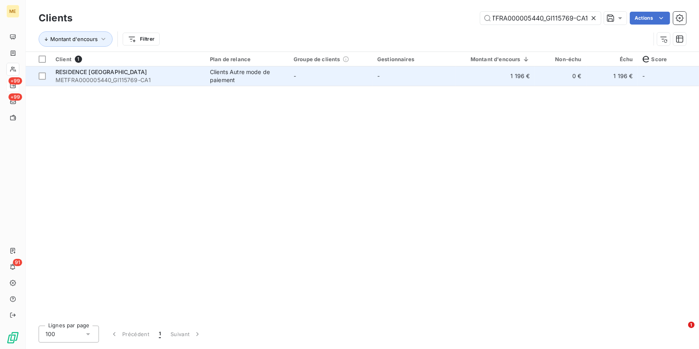
drag, startPoint x: 385, startPoint y: 88, endPoint x: 386, endPoint y: 74, distance: 13.7
click at [384, 87] on div "Client 1 Plan de relance Groupe de clients Gestionnaires Montant d'encours Non-…" at bounding box center [362, 185] width 673 height 267
click at [386, 74] on td "-" at bounding box center [414, 75] width 84 height 19
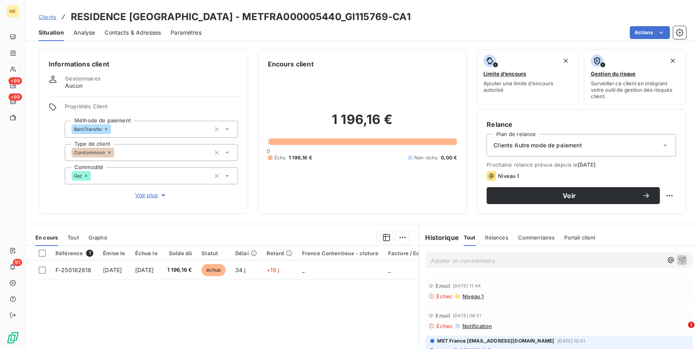
click at [149, 197] on span "Voir plus" at bounding box center [151, 195] width 32 height 8
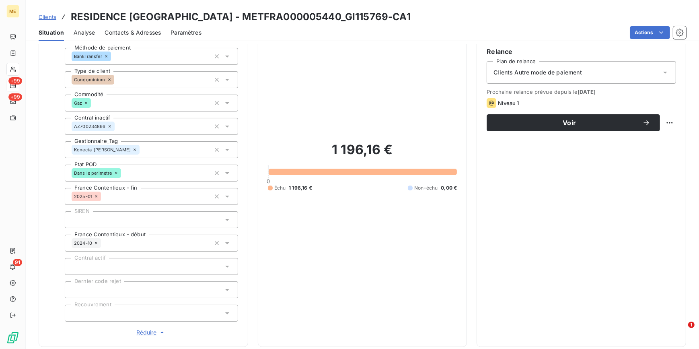
scroll to position [10, 0]
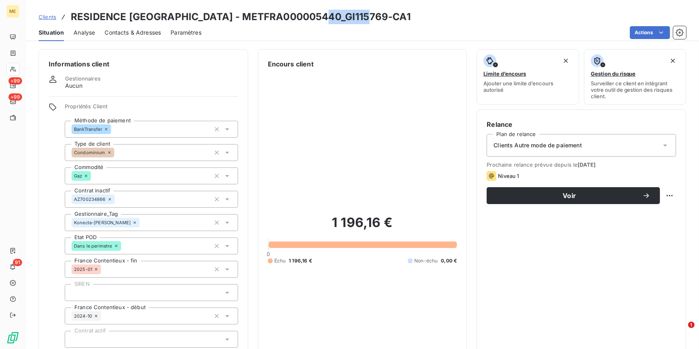
drag, startPoint x: 321, startPoint y: 16, endPoint x: 362, endPoint y: 21, distance: 41.7
click at [362, 21] on h3 "RESIDENCE [GEOGRAPHIC_DATA] - METFRA000005440_GI115769-CA1" at bounding box center [241, 17] width 340 height 14
copy h3 "GI115769"
click at [47, 15] on span "Clients" at bounding box center [48, 17] width 18 height 6
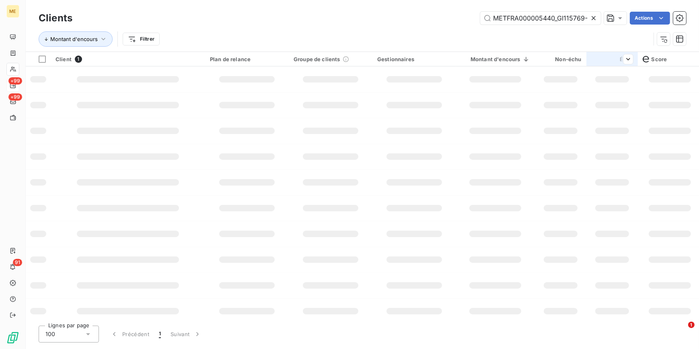
scroll to position [0, 11]
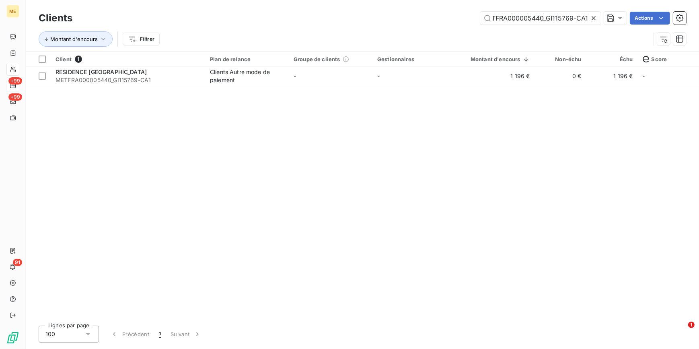
click at [464, 17] on icon at bounding box center [593, 18] width 4 height 4
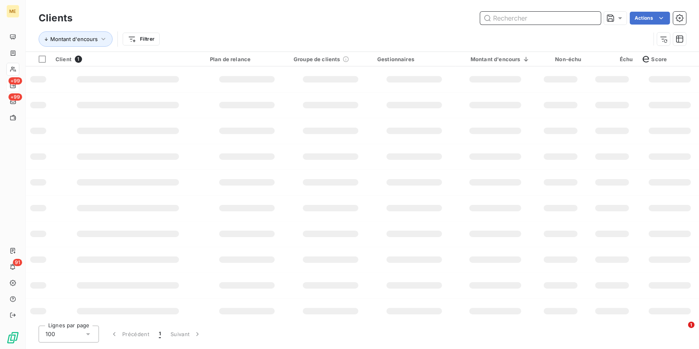
click at [464, 17] on input "text" at bounding box center [540, 18] width 121 height 13
paste input "METFRA000007760_19458321197385-CA1"
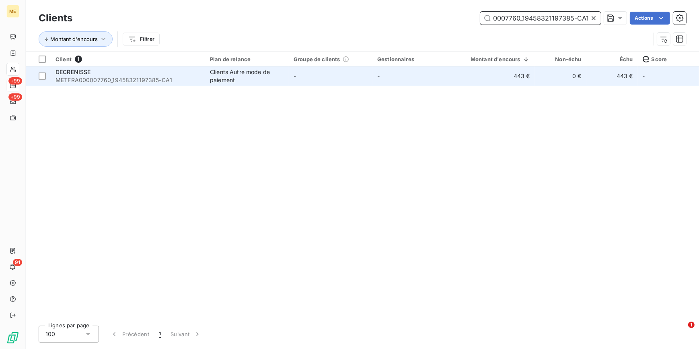
type input "METFRA000007760_19458321197385-CA1"
click at [425, 82] on td "-" at bounding box center [414, 75] width 84 height 19
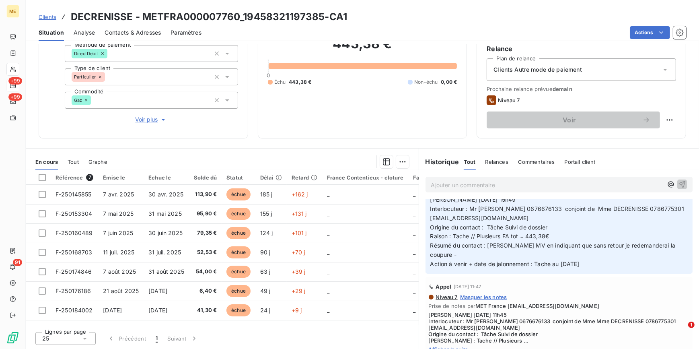
scroll to position [146, 0]
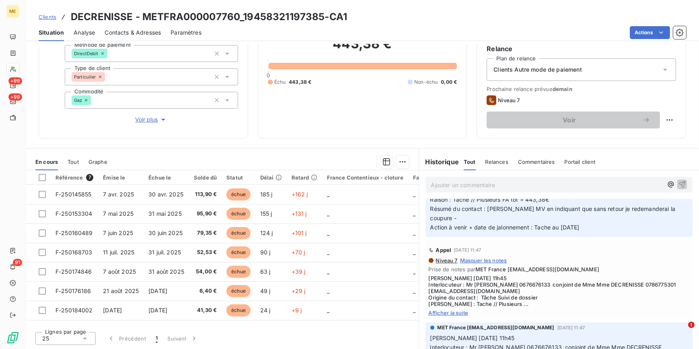
click at [459, 217] on span "Afficher la suite" at bounding box center [559, 312] width 261 height 6
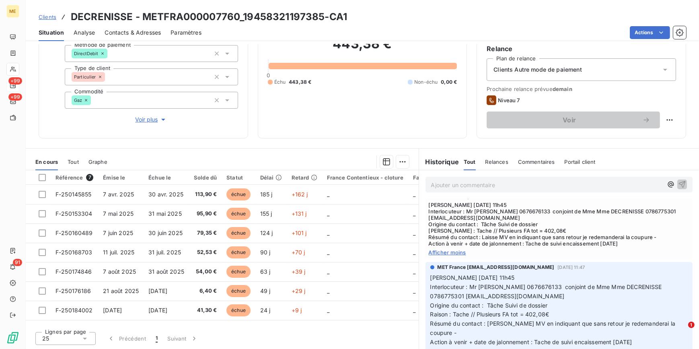
scroll to position [256, 0]
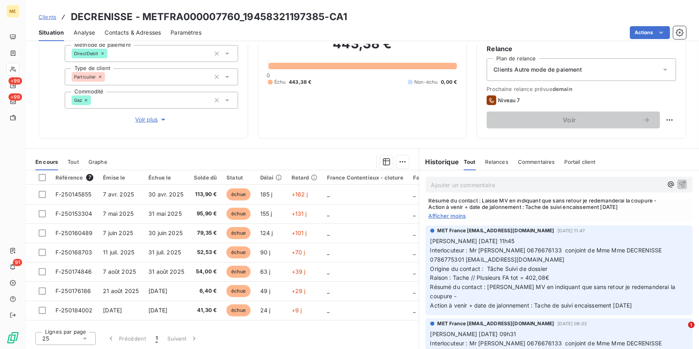
click at [53, 15] on span "Clients" at bounding box center [48, 17] width 18 height 6
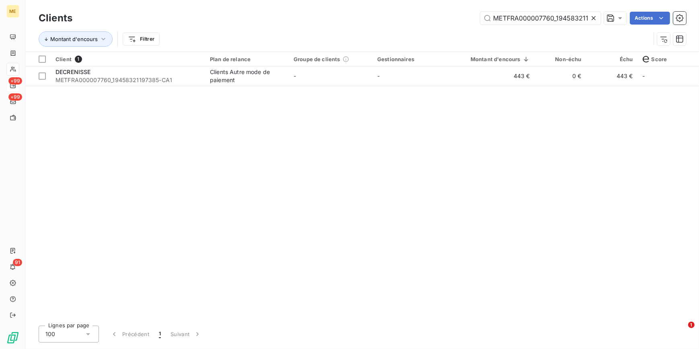
click at [464, 18] on icon at bounding box center [593, 18] width 8 height 8
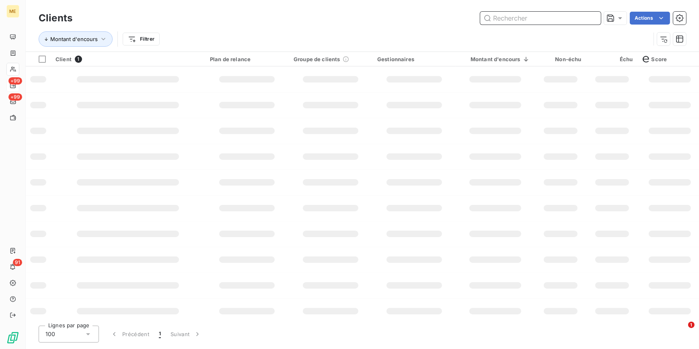
click at [464, 18] on input "text" at bounding box center [540, 18] width 121 height 13
paste input "METFRA000005710_04524023106207-CA1"
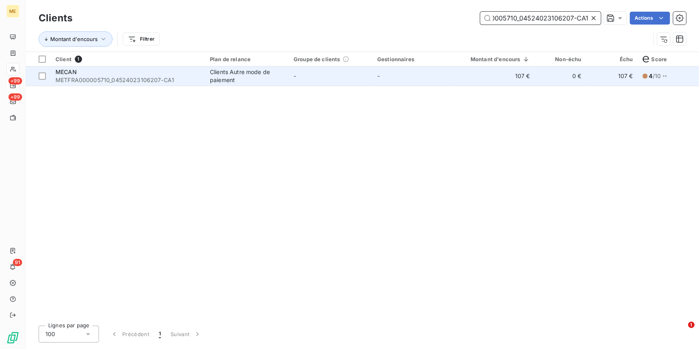
type input "METFRA000005710_04524023106207-CA1"
click at [454, 84] on td "-" at bounding box center [414, 75] width 84 height 19
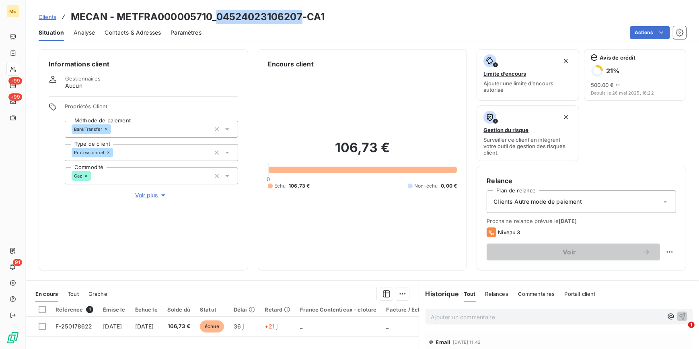
drag, startPoint x: 218, startPoint y: 16, endPoint x: 302, endPoint y: 14, distance: 84.5
click at [302, 14] on h3 "MECAN - METFRA000005710_04524023106207-CA1" at bounding box center [198, 17] width 254 height 14
copy h3 "04524023106207"
drag, startPoint x: 50, startPoint y: 16, endPoint x: 60, endPoint y: 17, distance: 10.1
click at [50, 16] on span "Clients" at bounding box center [48, 17] width 18 height 6
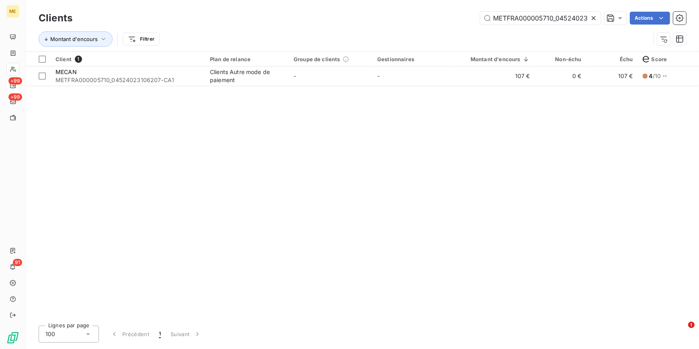
click at [464, 17] on icon at bounding box center [593, 18] width 8 height 8
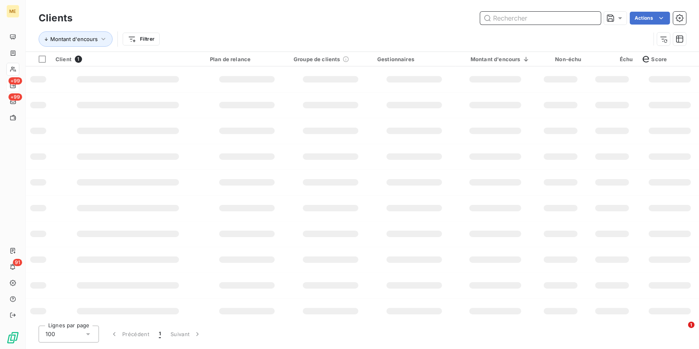
drag, startPoint x: 595, startPoint y: 17, endPoint x: 589, endPoint y: 17, distance: 6.0
click at [464, 17] on input "text" at bounding box center [540, 18] width 121 height 13
paste input "METFRA000001084_07190014450476-CA1"
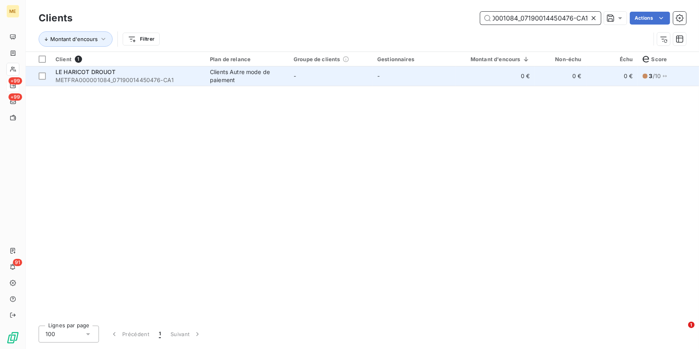
type input "METFRA000001084_07190014450476-CA1"
click at [464, 82] on td "0 €" at bounding box center [495, 75] width 79 height 19
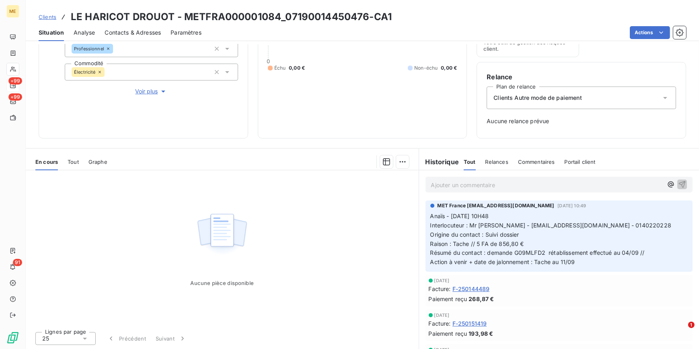
scroll to position [36, 0]
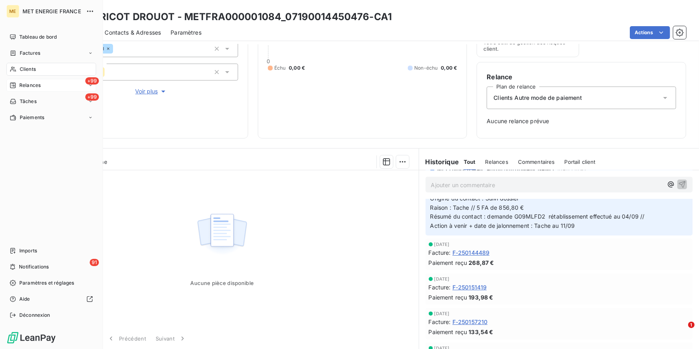
click at [28, 68] on span "Clients" at bounding box center [28, 69] width 16 height 7
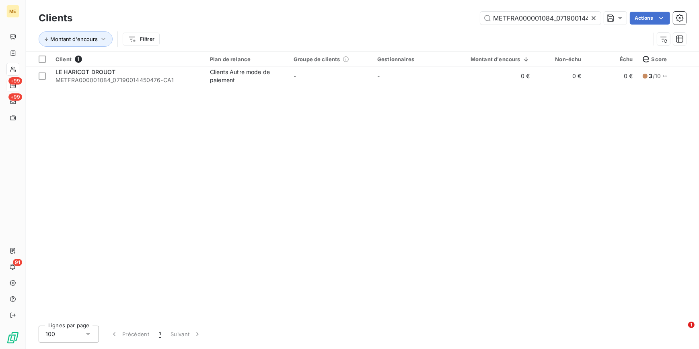
scroll to position [0, 36]
click at [464, 20] on icon at bounding box center [593, 18] width 8 height 8
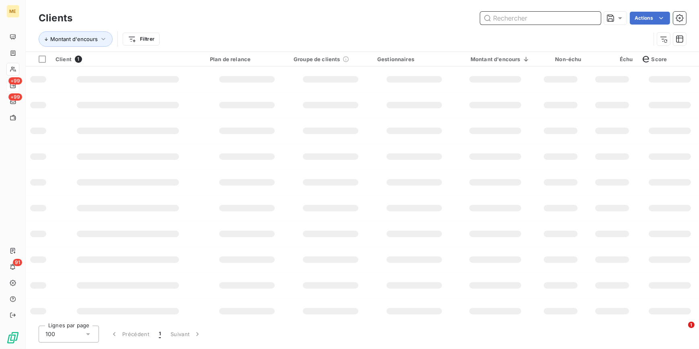
drag, startPoint x: 594, startPoint y: 18, endPoint x: 590, endPoint y: 20, distance: 4.5
click at [464, 20] on input "text" at bounding box center [540, 18] width 121 height 13
paste input "METFRA000003352_21478147564110-CA1"
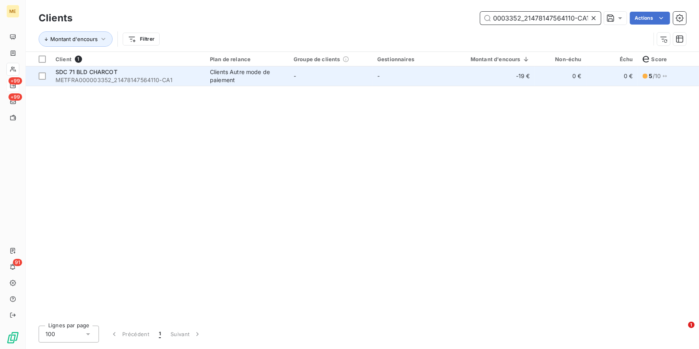
type input "METFRA000003352_21478147564110-CA1"
click at [464, 78] on td "-19 €" at bounding box center [495, 75] width 79 height 19
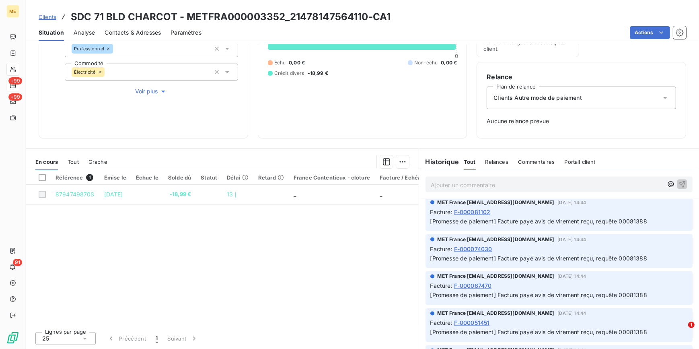
scroll to position [1827, 0]
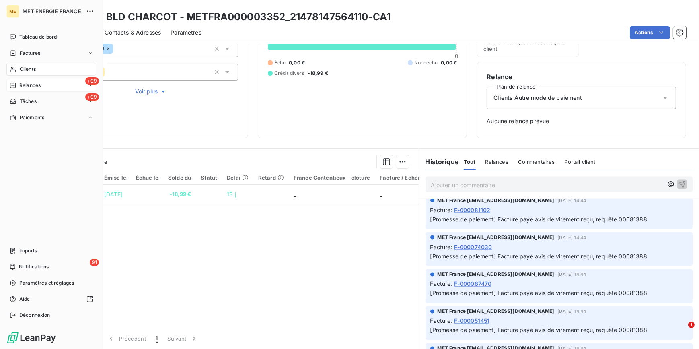
click at [23, 68] on span "Clients" at bounding box center [28, 69] width 16 height 7
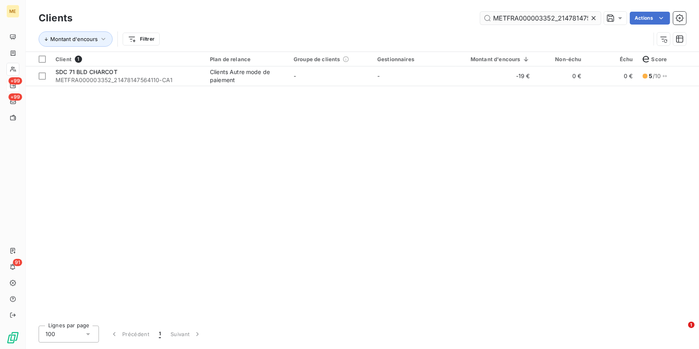
click at [464, 14] on div at bounding box center [594, 18] width 11 height 13
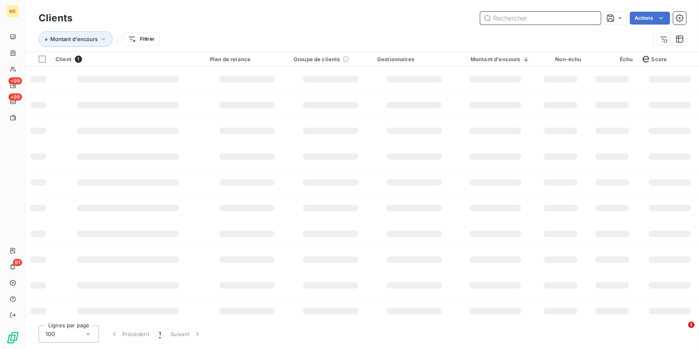
click at [464, 18] on input "text" at bounding box center [540, 18] width 121 height 13
paste input "METFRA000000830_07298118617434-CA1"
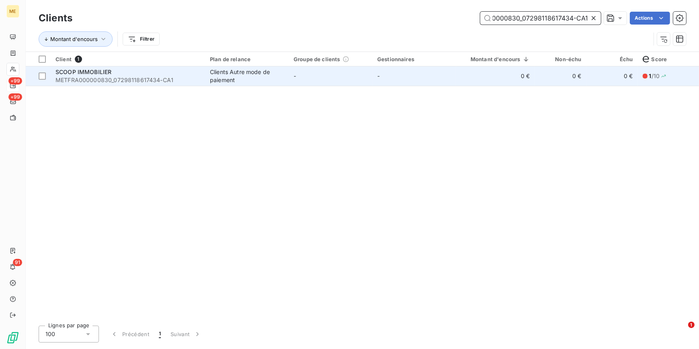
type input "METFRA000000830_07298118617434-CA1"
click at [464, 76] on td "0 €" at bounding box center [495, 75] width 79 height 19
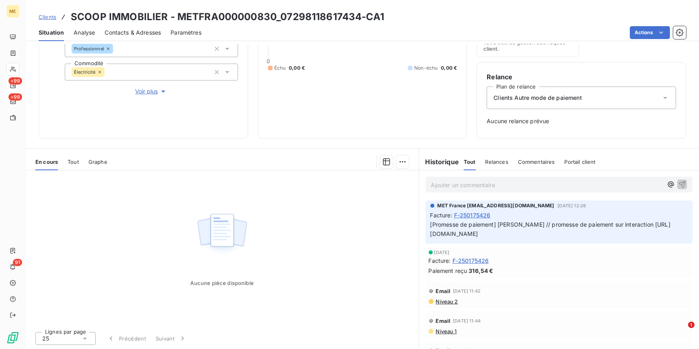
drag, startPoint x: 51, startPoint y: 14, endPoint x: 59, endPoint y: 13, distance: 8.1
click at [51, 14] on span "Clients" at bounding box center [48, 17] width 18 height 6
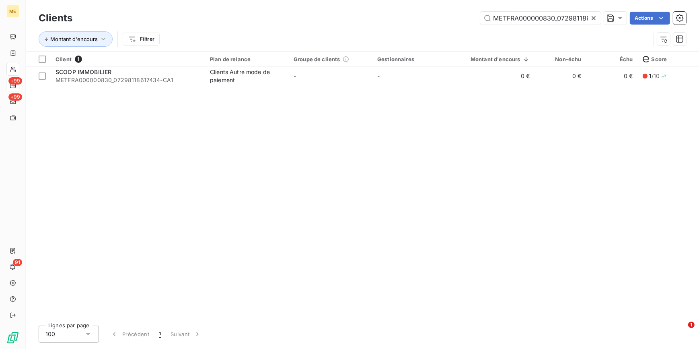
click at [464, 18] on icon at bounding box center [593, 18] width 8 height 8
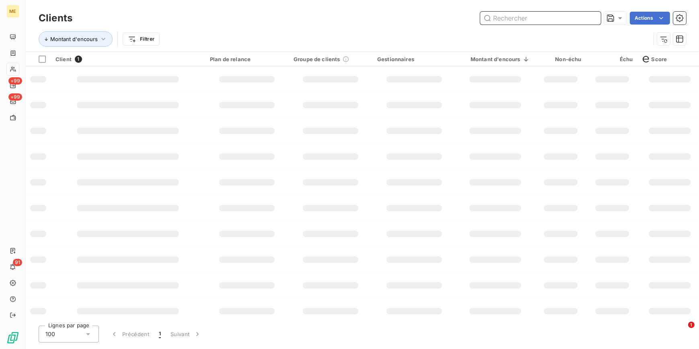
click at [464, 18] on input "text" at bounding box center [540, 18] width 121 height 13
paste input "METFRA000001324_16178581552875-CA1"
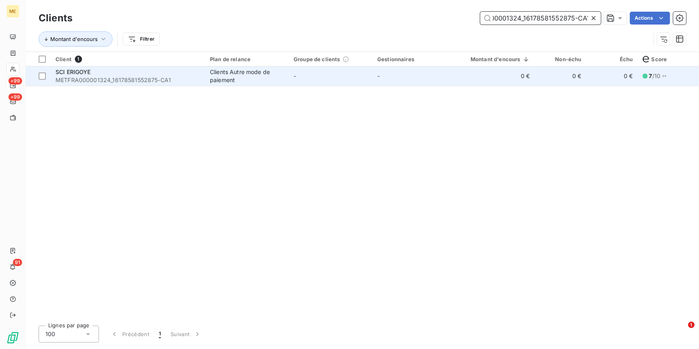
type input "METFRA000001324_16178581552875-CA1"
click at [410, 80] on td "-" at bounding box center [414, 75] width 84 height 19
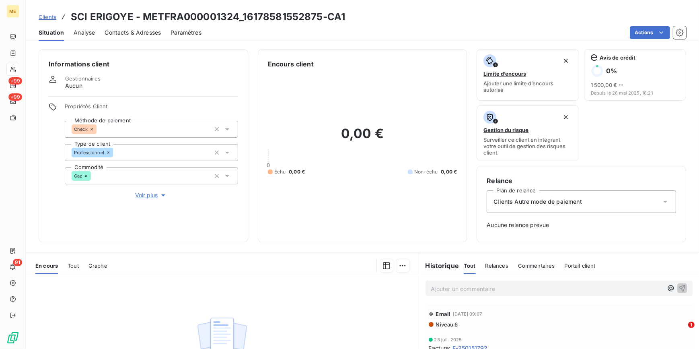
click at [150, 192] on span "Voir plus" at bounding box center [151, 195] width 32 height 8
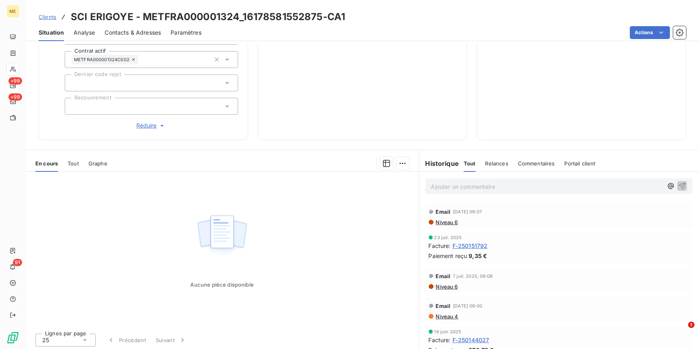
scroll to position [281, 0]
click at [464, 217] on span "F-250151792" at bounding box center [469, 244] width 35 height 8
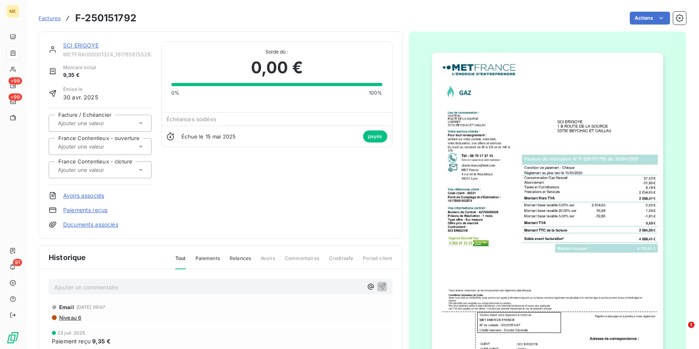
click at [464, 217] on img "button" at bounding box center [547, 216] width 231 height 327
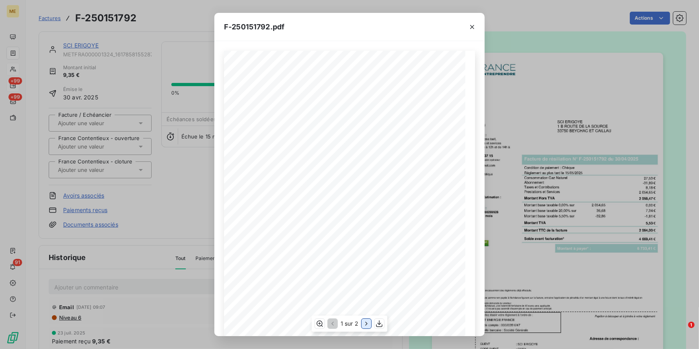
click at [364, 217] on icon "button" at bounding box center [366, 323] width 8 height 8
click at [157, 209] on div "F-250151792.pdf Détail de votre facture : Document à conserver 10 ans Numéro F-…" at bounding box center [349, 174] width 699 height 349
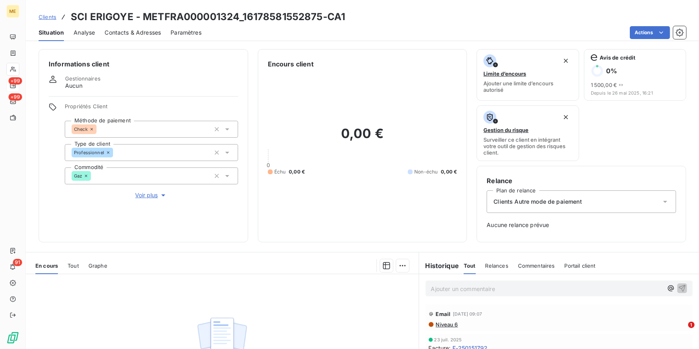
click at [155, 196] on span "Voir plus" at bounding box center [151, 195] width 32 height 8
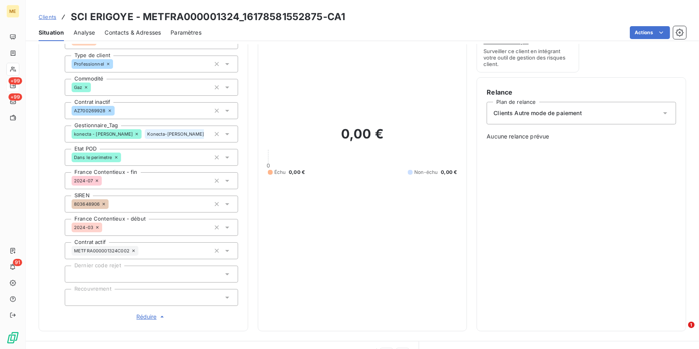
scroll to position [109, 0]
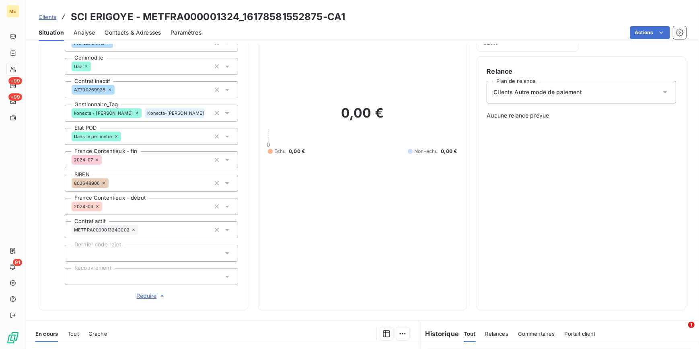
click at [49, 16] on span "Clients" at bounding box center [48, 17] width 18 height 6
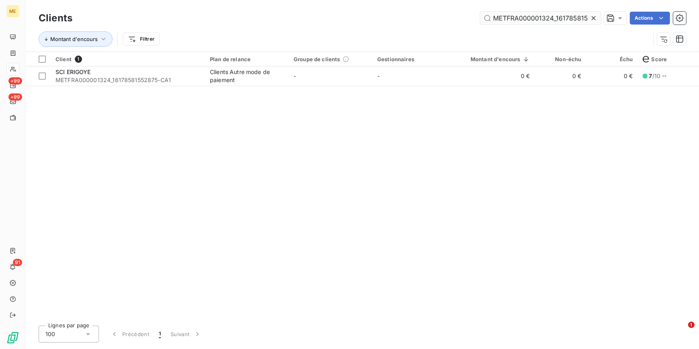
drag, startPoint x: 598, startPoint y: 17, endPoint x: 592, endPoint y: 16, distance: 5.6
click at [464, 16] on div at bounding box center [594, 18] width 11 height 13
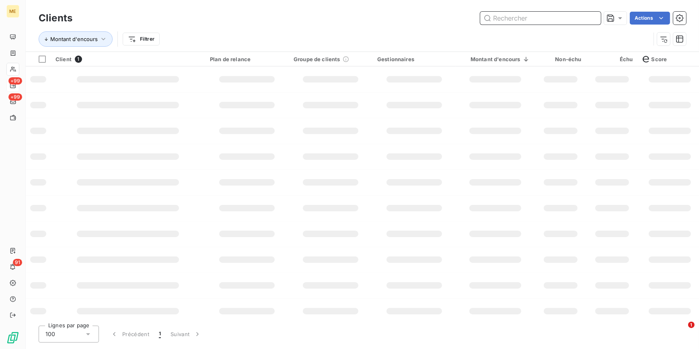
click at [464, 16] on input "text" at bounding box center [540, 18] width 121 height 13
paste input "METFRA000013051_09707525314625"
type input "METFRA000013051_09707525314625"
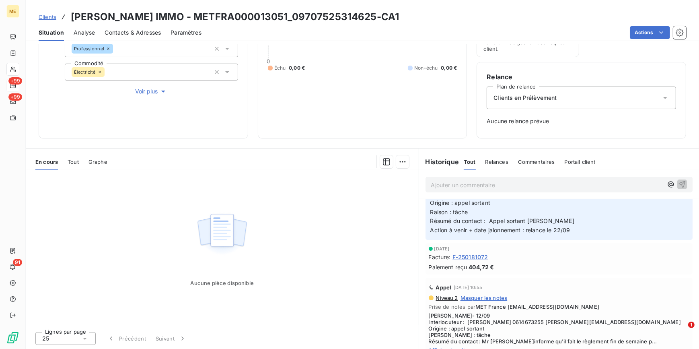
scroll to position [183, 0]
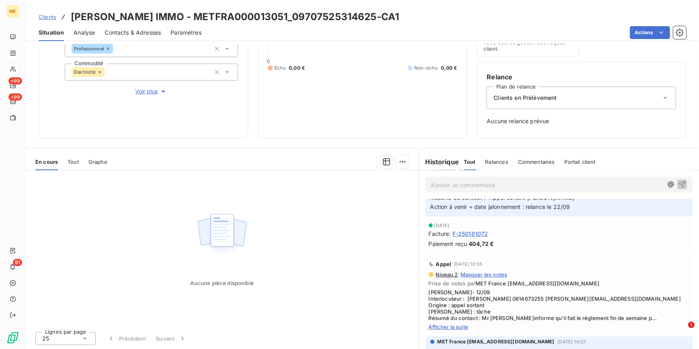
click at [450, 217] on span "Afficher la suite" at bounding box center [559, 326] width 261 height 6
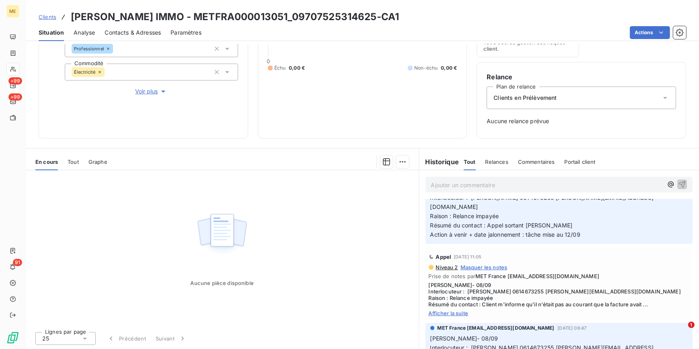
scroll to position [365, 0]
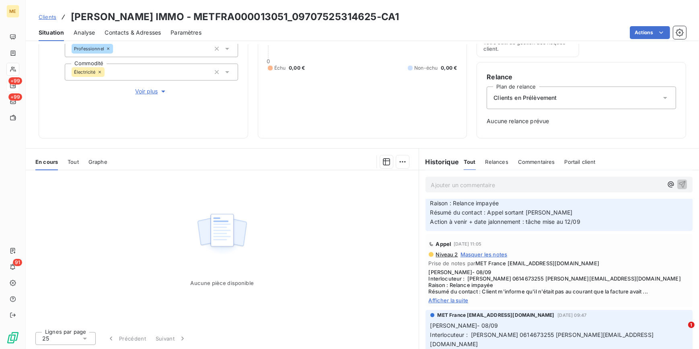
click at [453, 217] on span "Afficher la suite" at bounding box center [559, 300] width 261 height 6
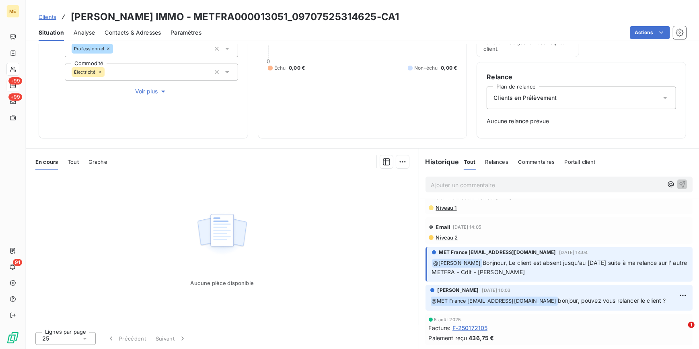
scroll to position [548, 0]
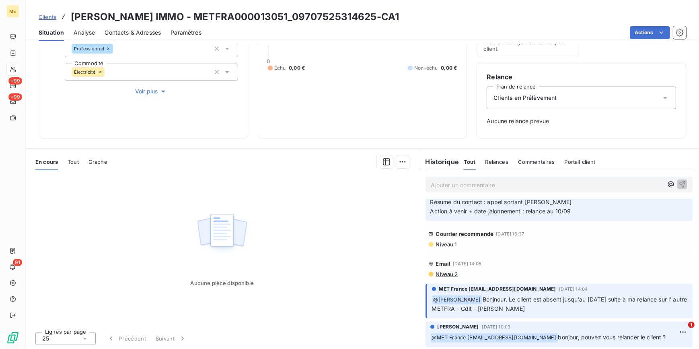
click at [50, 14] on span "Clients" at bounding box center [48, 17] width 18 height 6
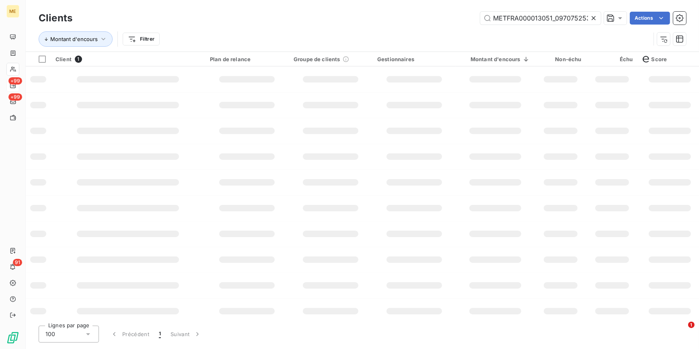
scroll to position [0, 20]
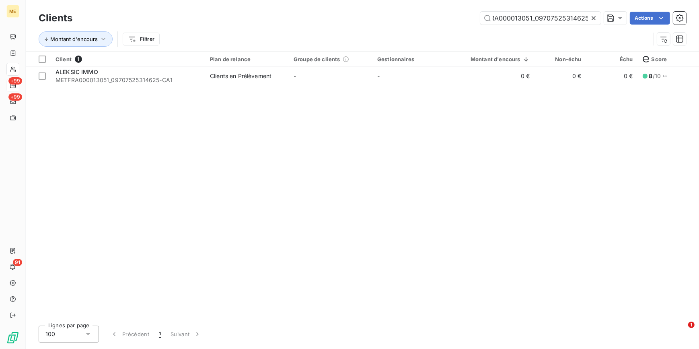
click at [464, 17] on icon at bounding box center [593, 18] width 8 height 8
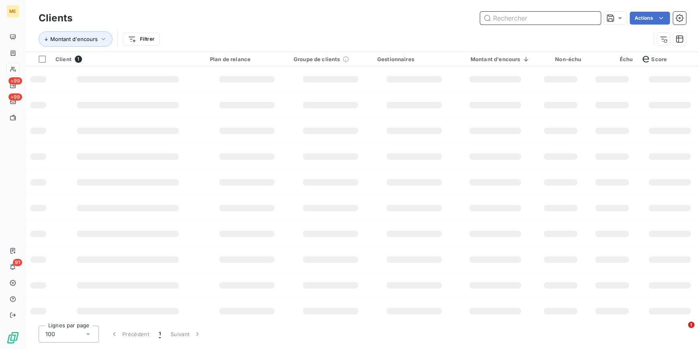
click at [464, 17] on input "text" at bounding box center [540, 18] width 121 height 13
paste input "METFRA000001490_22375397828293"
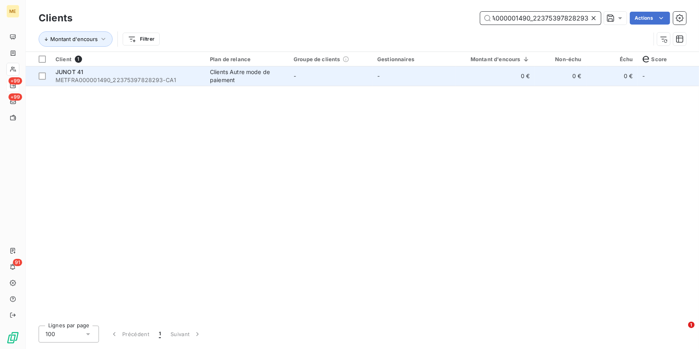
type input "METFRA000001490_22375397828293"
click at [444, 80] on td "-" at bounding box center [414, 75] width 84 height 19
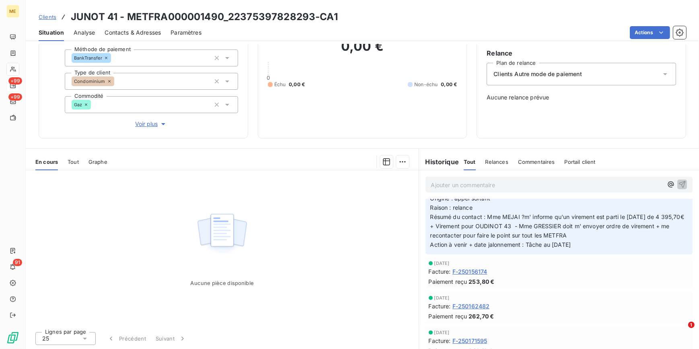
scroll to position [292, 0]
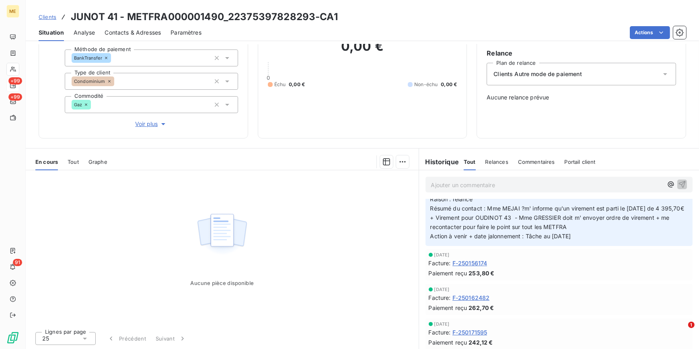
click at [50, 15] on span "Clients" at bounding box center [48, 17] width 18 height 6
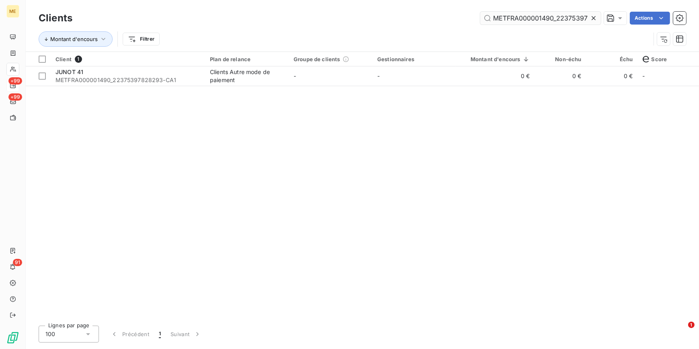
drag, startPoint x: 595, startPoint y: 19, endPoint x: 588, endPoint y: 16, distance: 7.6
click at [464, 19] on icon at bounding box center [593, 18] width 4 height 4
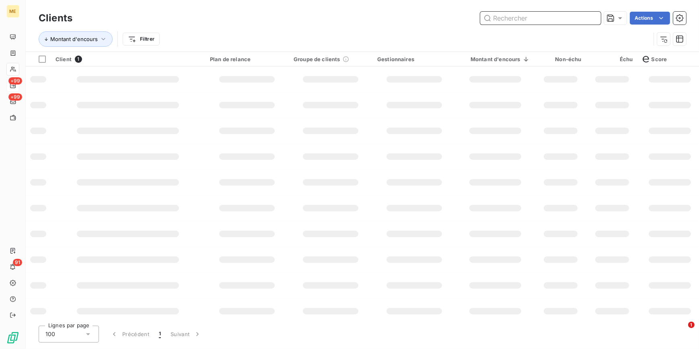
click at [464, 16] on input "text" at bounding box center [540, 18] width 121 height 13
paste input "METFRA000003471_21290303830283"
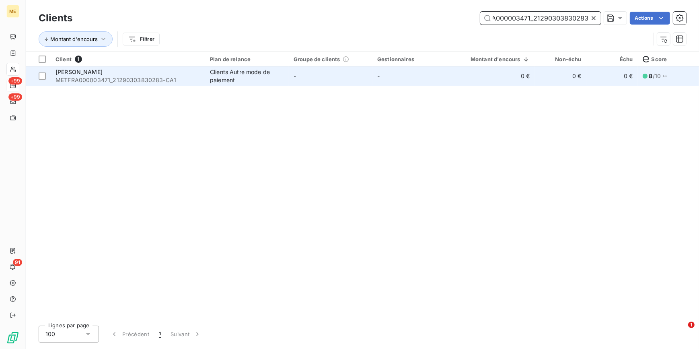
type input "METFRA000003471_21290303830283"
click at [449, 84] on td "-" at bounding box center [414, 75] width 84 height 19
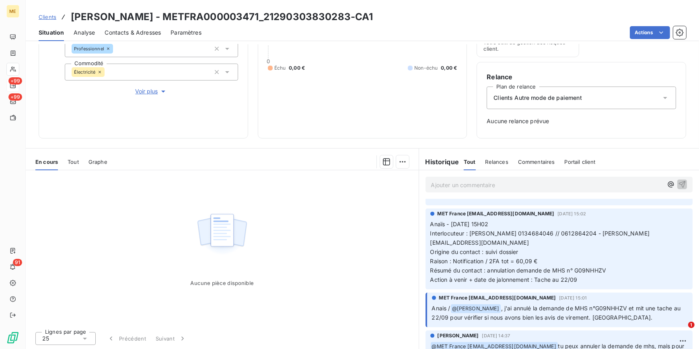
scroll to position [365, 0]
